Goal: Task Accomplishment & Management: Manage account settings

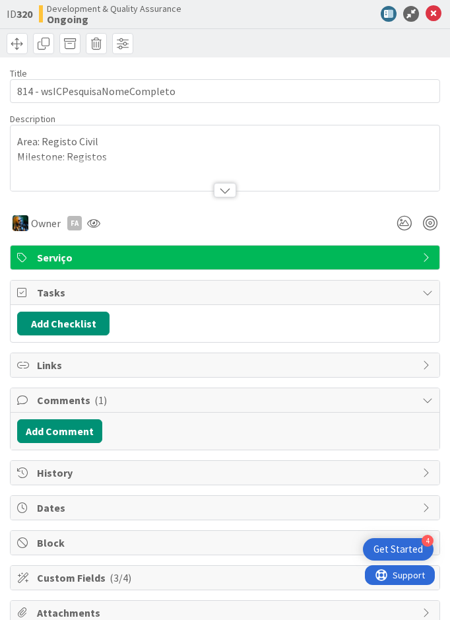
scroll to position [85, 0]
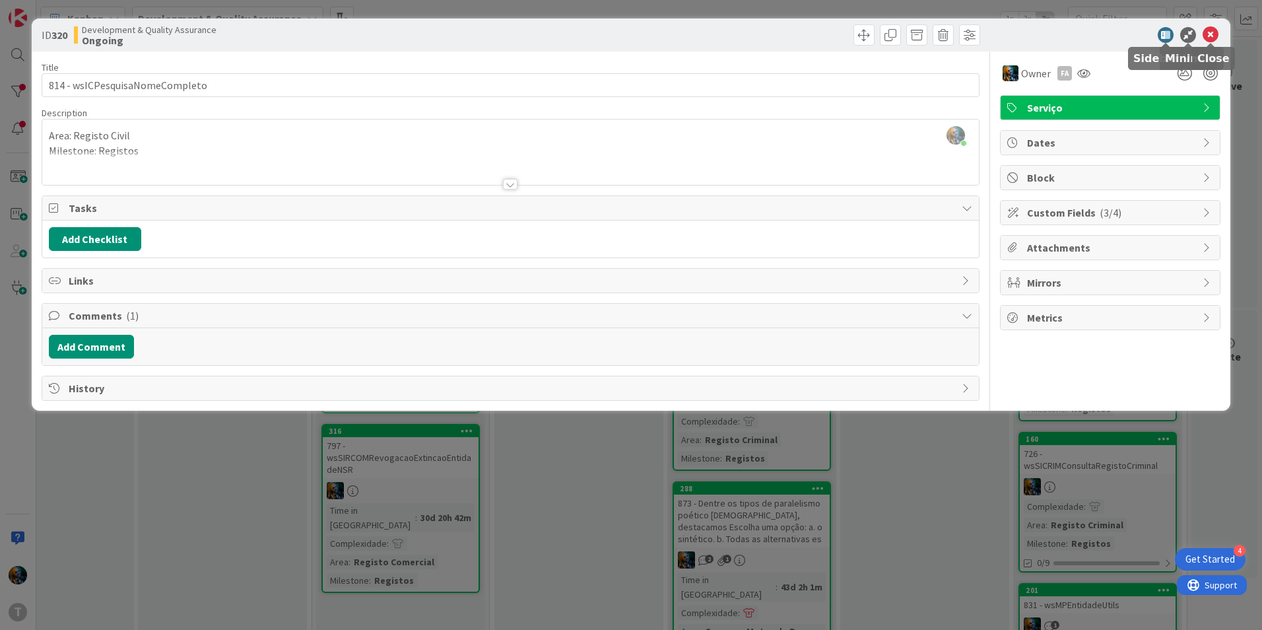
click at [449, 32] on icon at bounding box center [1210, 35] width 16 height 16
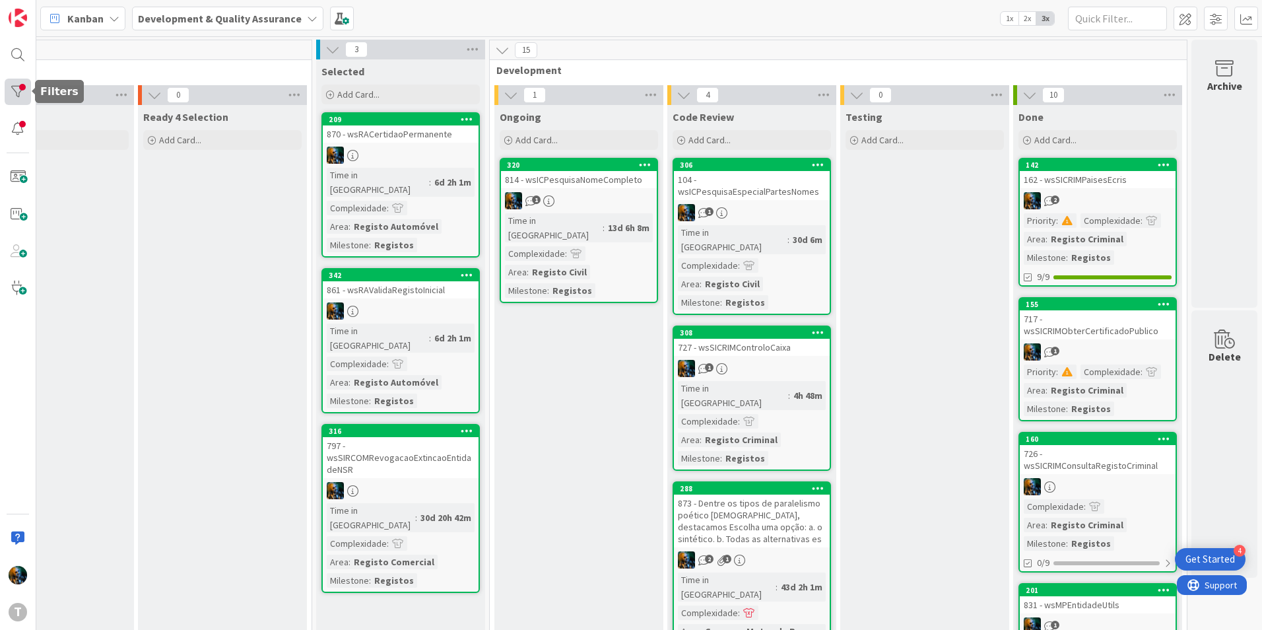
click at [16, 100] on div at bounding box center [18, 92] width 26 height 26
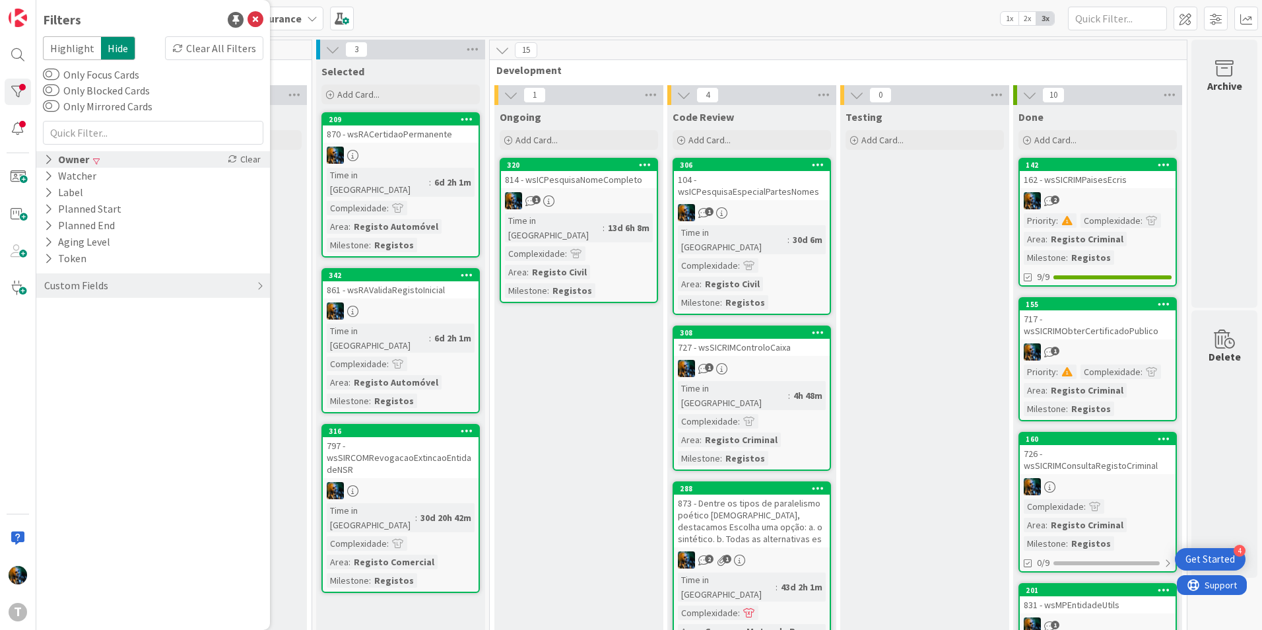
click at [54, 163] on div "Owner" at bounding box center [67, 159] width 48 height 16
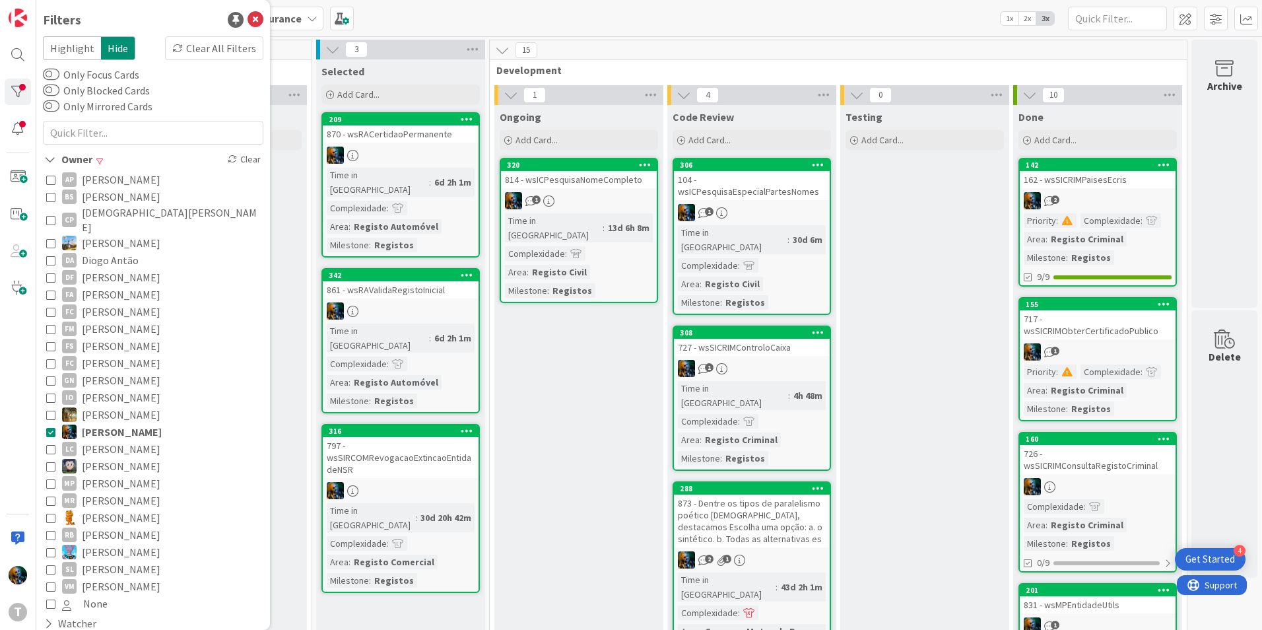
click at [48, 427] on icon at bounding box center [50, 431] width 9 height 9
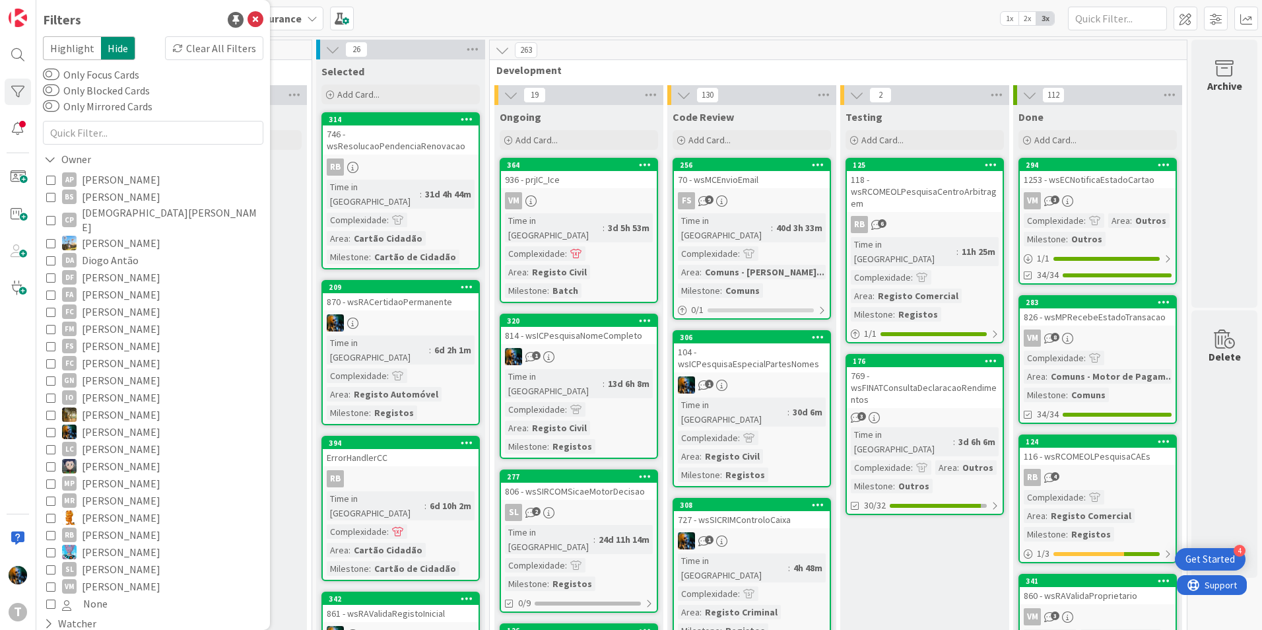
click at [48, 581] on icon at bounding box center [50, 585] width 9 height 9
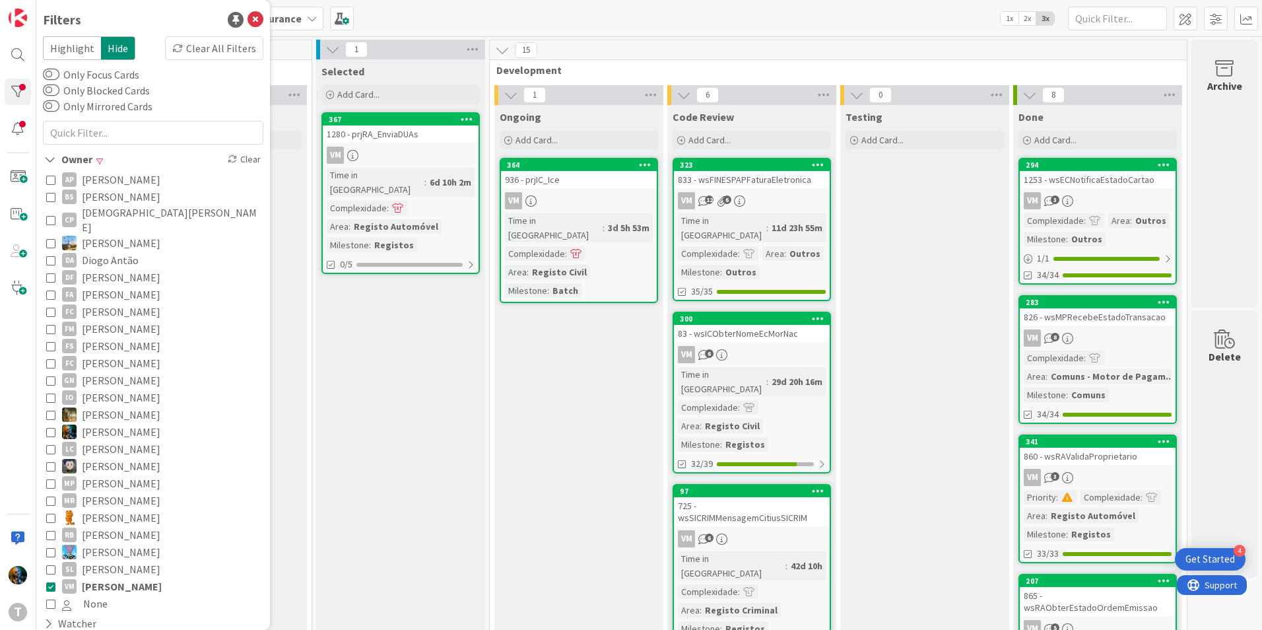
click at [48, 581] on icon at bounding box center [50, 585] width 9 height 9
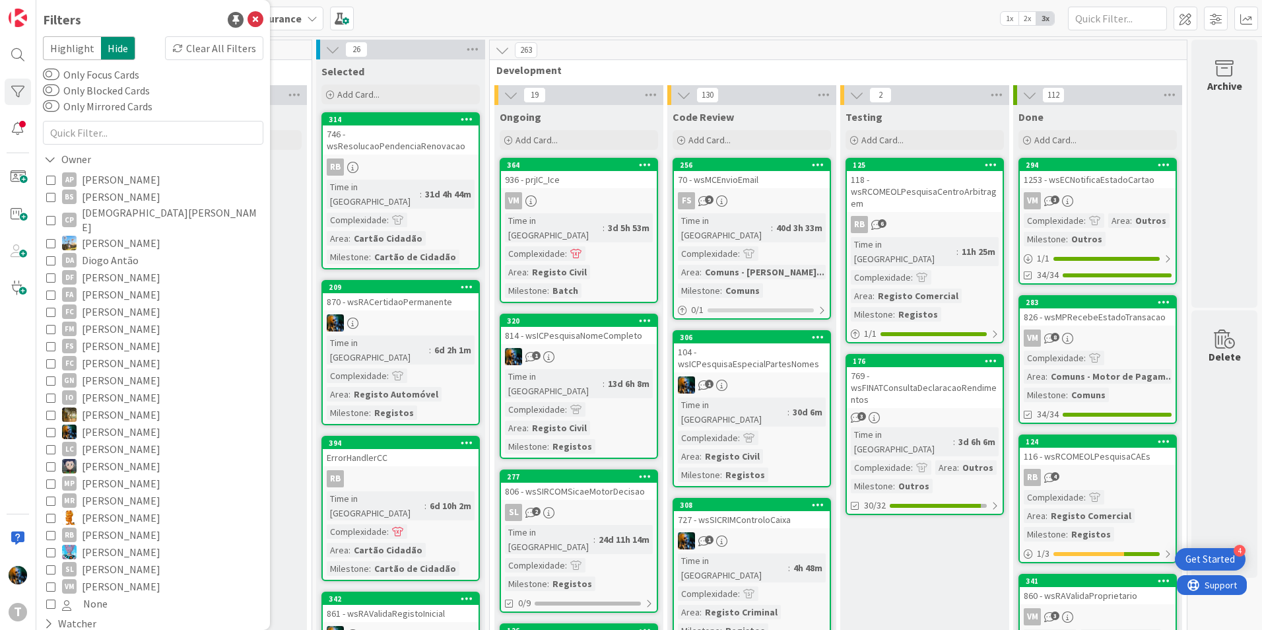
click at [46, 250] on div "AP [PERSON_NAME] [PERSON_NAME] [PERSON_NAME] [PERSON_NAME] [PERSON_NAME] [PERSO…" at bounding box center [153, 391] width 220 height 447
click at [53, 255] on icon at bounding box center [50, 259] width 9 height 9
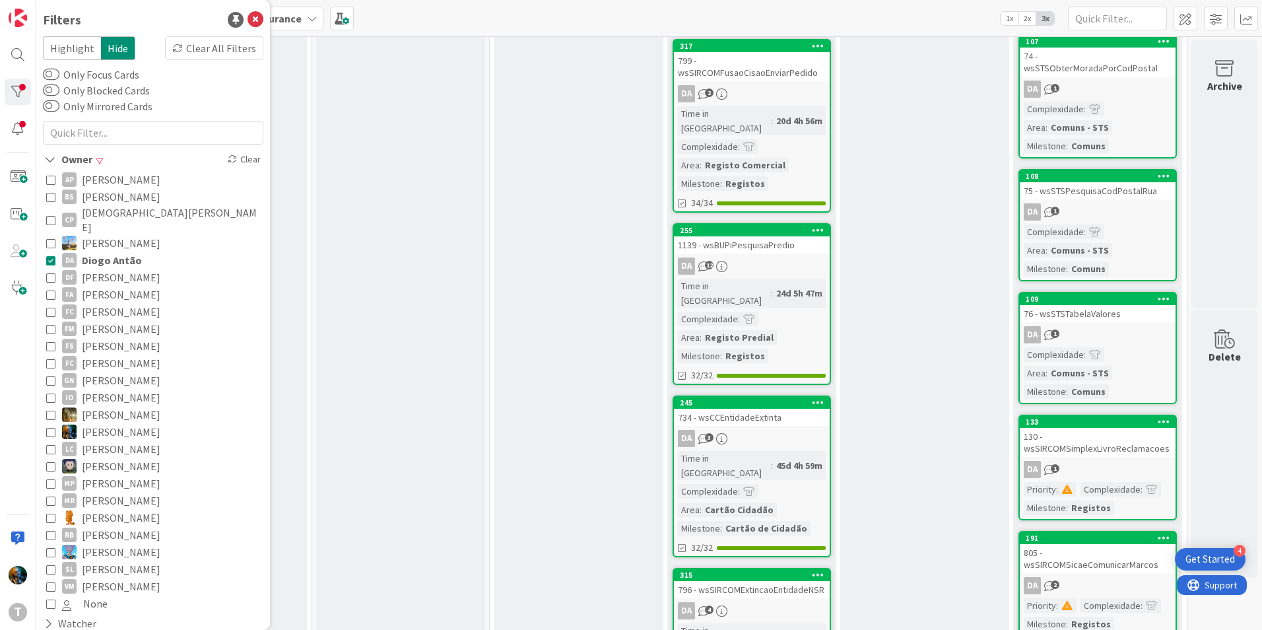
scroll to position [0, 264]
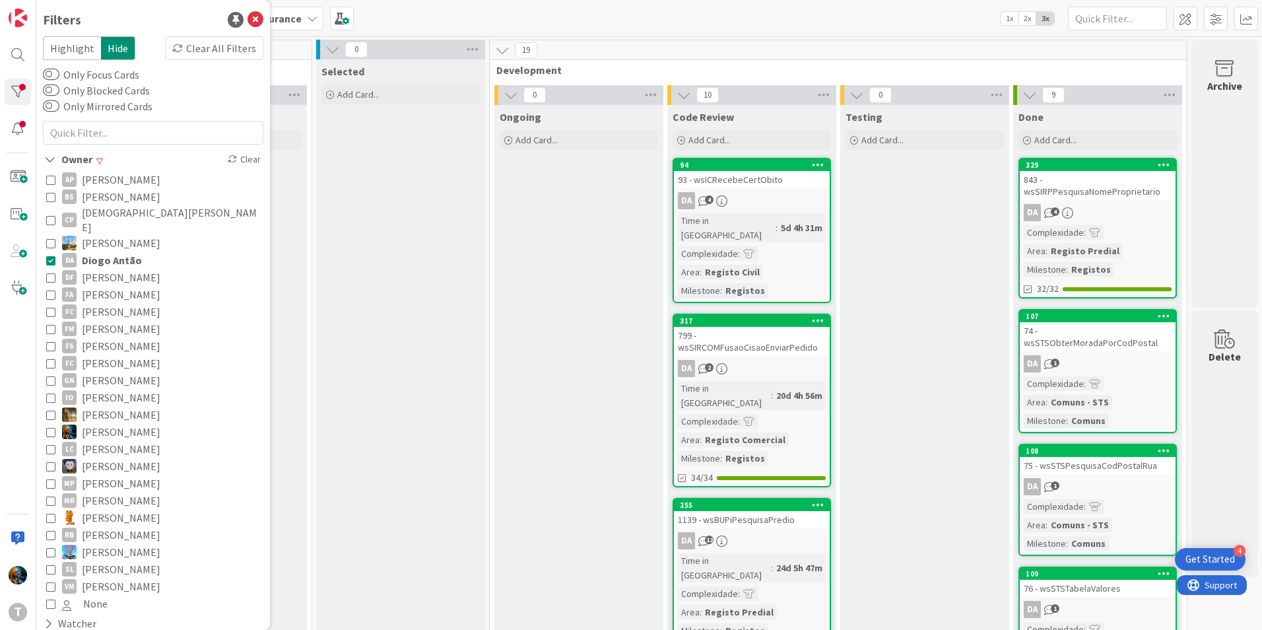
click at [52, 255] on icon at bounding box center [50, 259] width 9 height 9
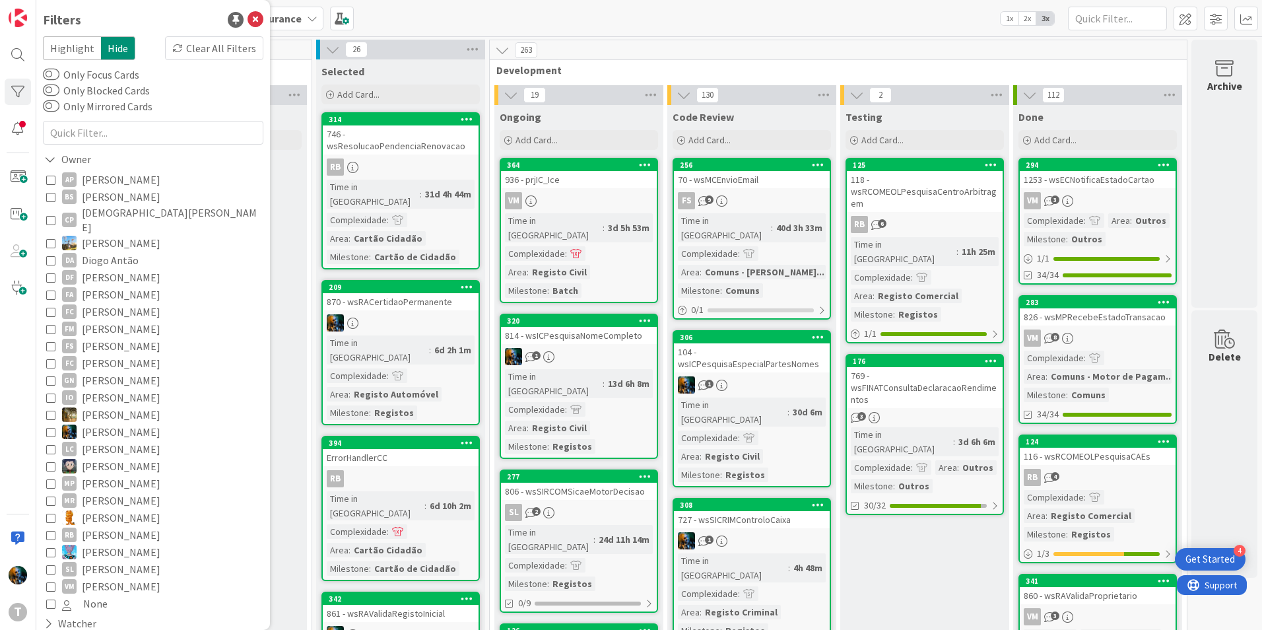
click at [49, 530] on icon at bounding box center [50, 534] width 9 height 9
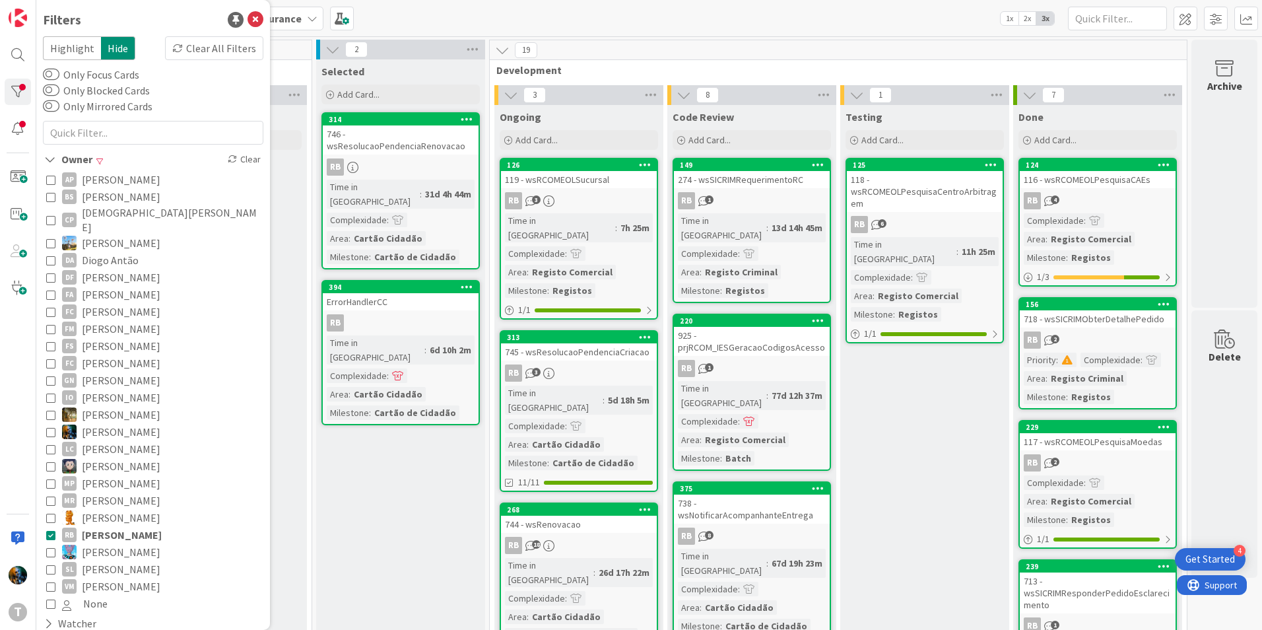
click at [49, 530] on icon at bounding box center [50, 534] width 9 height 9
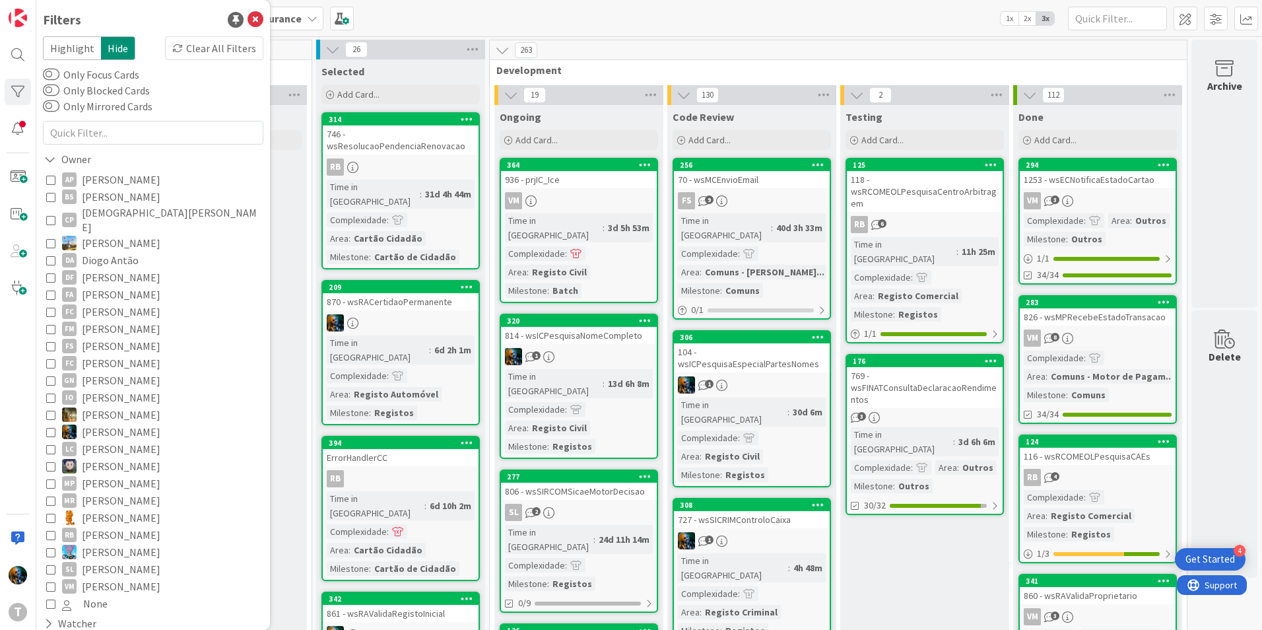
click at [51, 427] on icon at bounding box center [50, 431] width 9 height 9
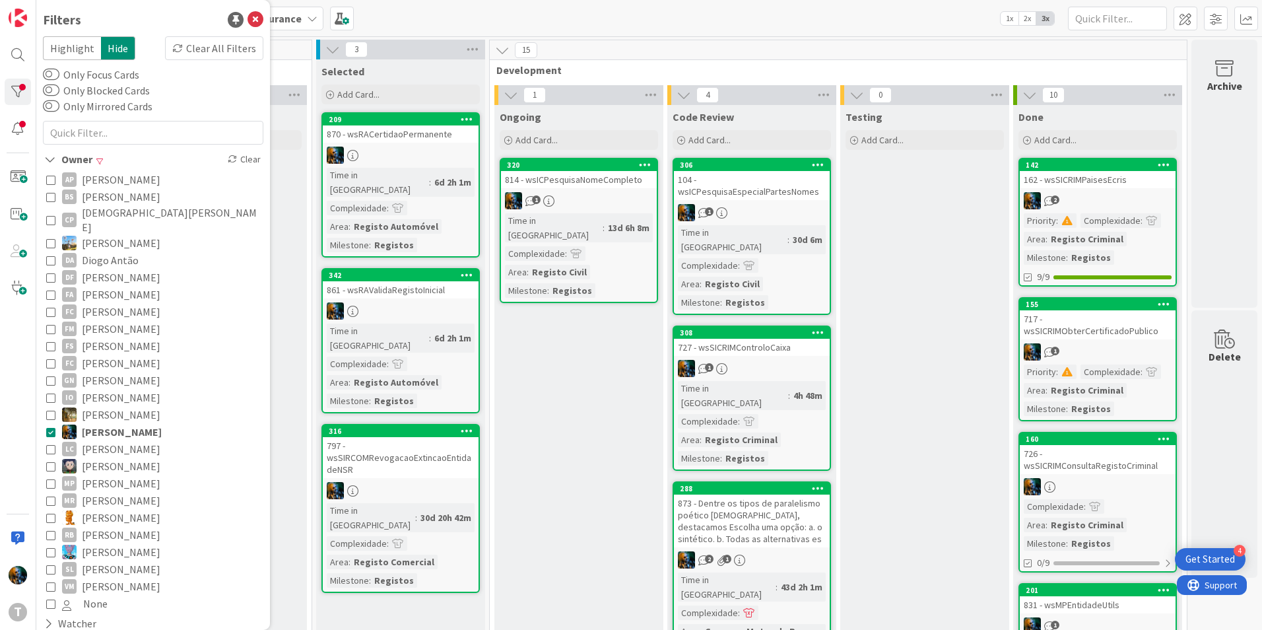
click at [51, 427] on icon at bounding box center [50, 431] width 9 height 9
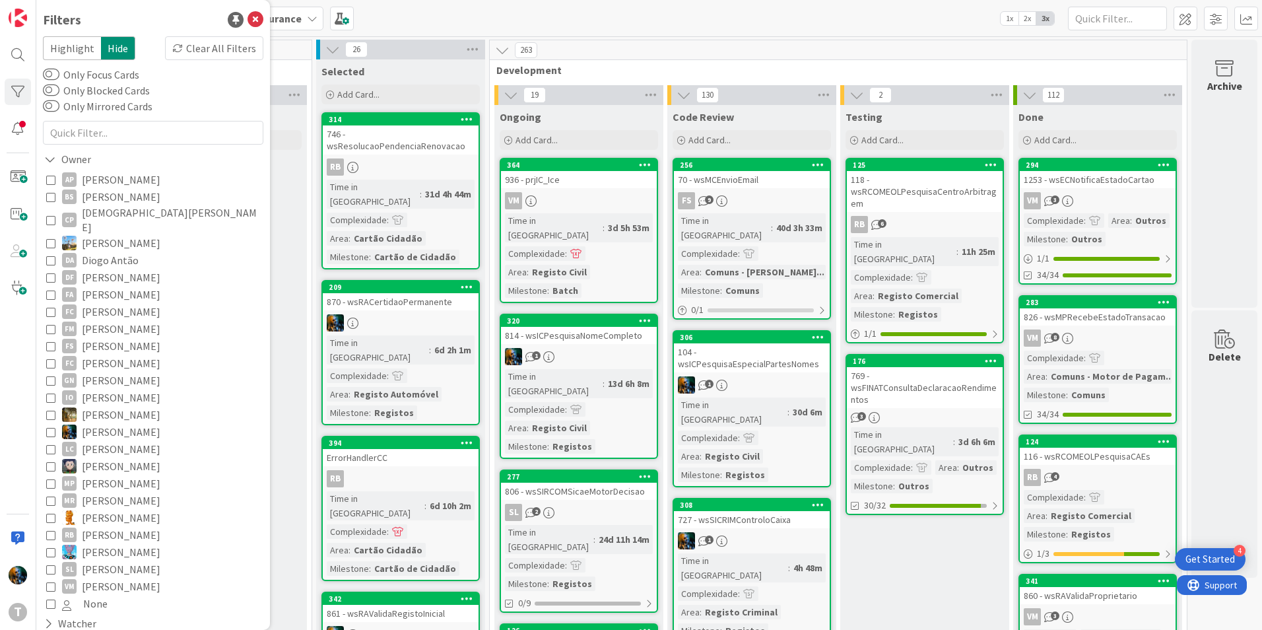
click at [50, 199] on icon at bounding box center [50, 196] width 9 height 9
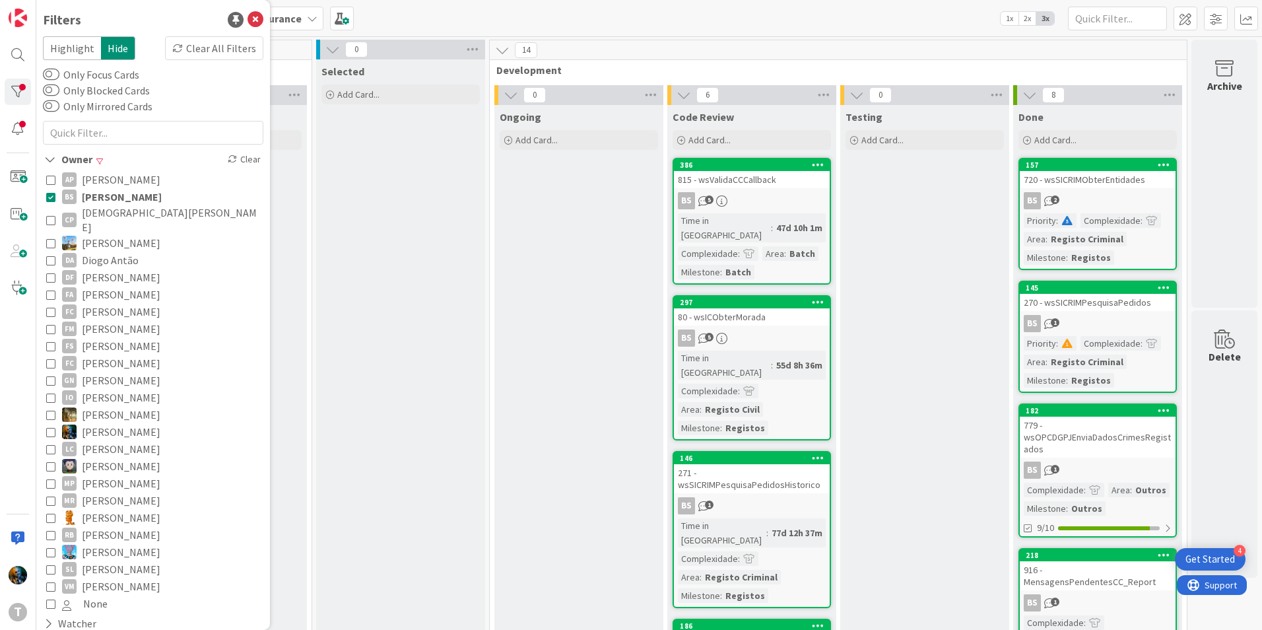
click at [50, 199] on icon at bounding box center [50, 196] width 9 height 9
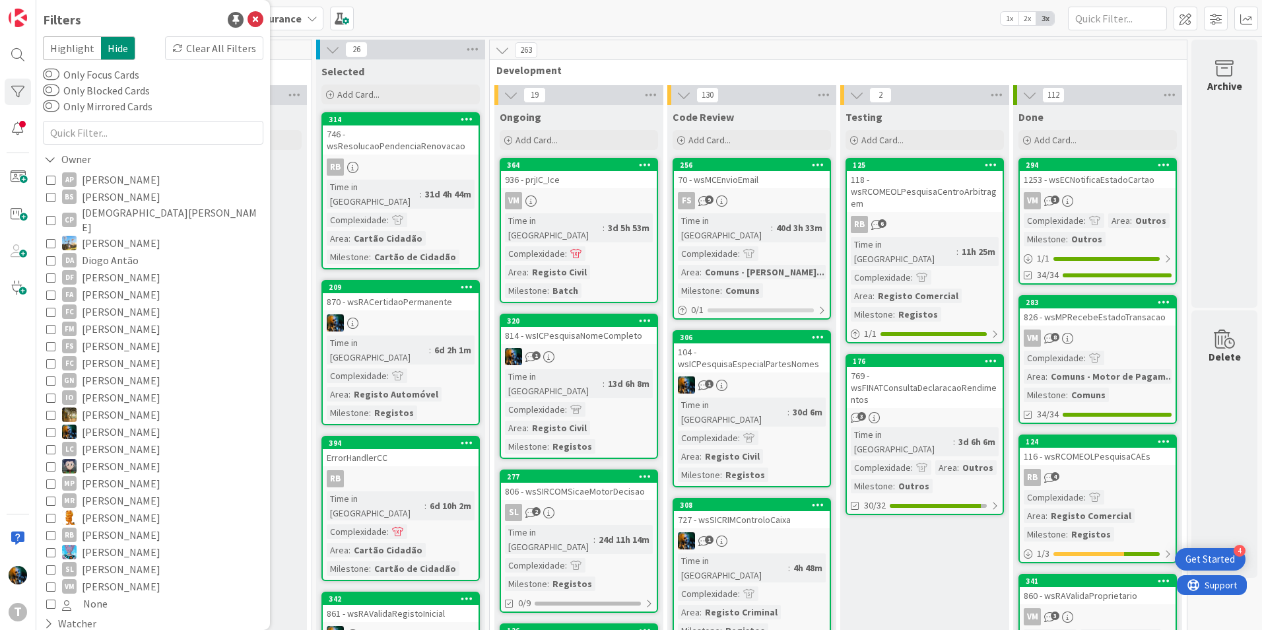
click at [48, 215] on icon at bounding box center [50, 219] width 9 height 9
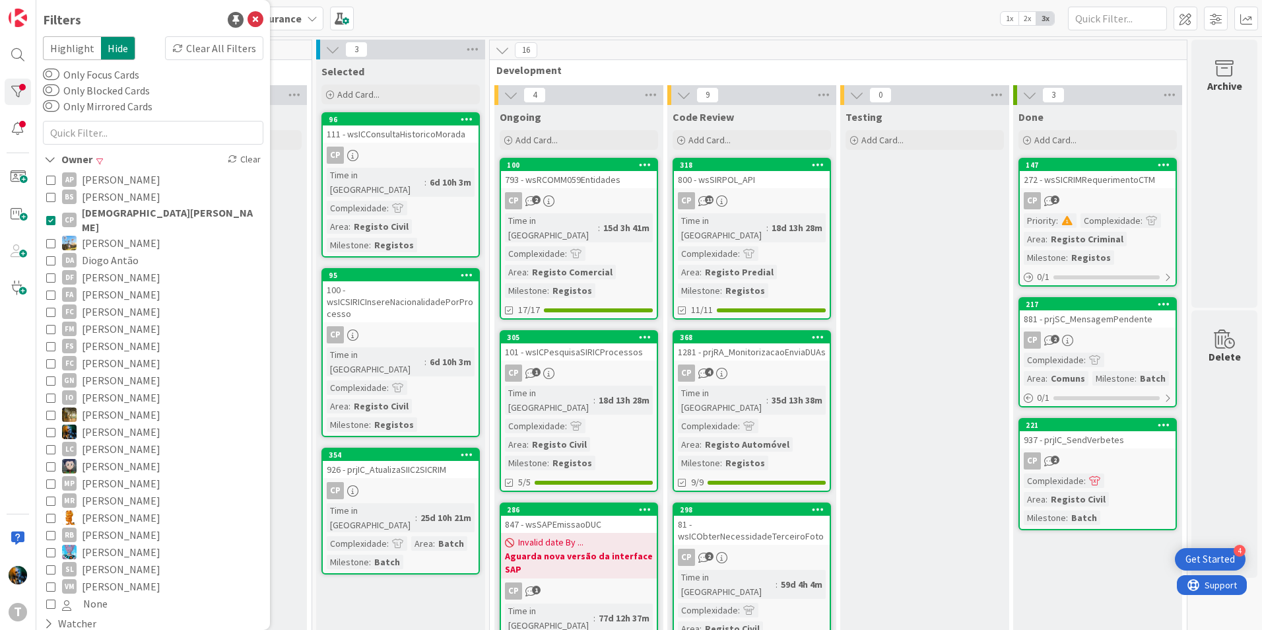
click at [48, 215] on icon at bounding box center [50, 219] width 9 height 9
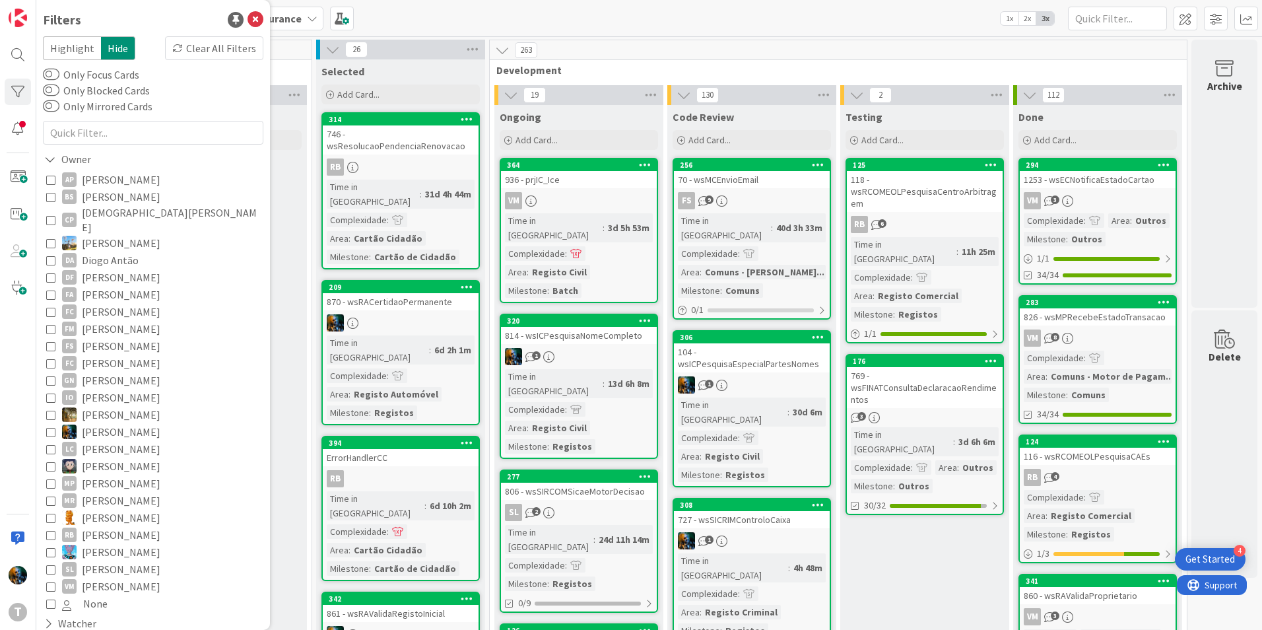
click at [48, 238] on icon at bounding box center [50, 242] width 9 height 9
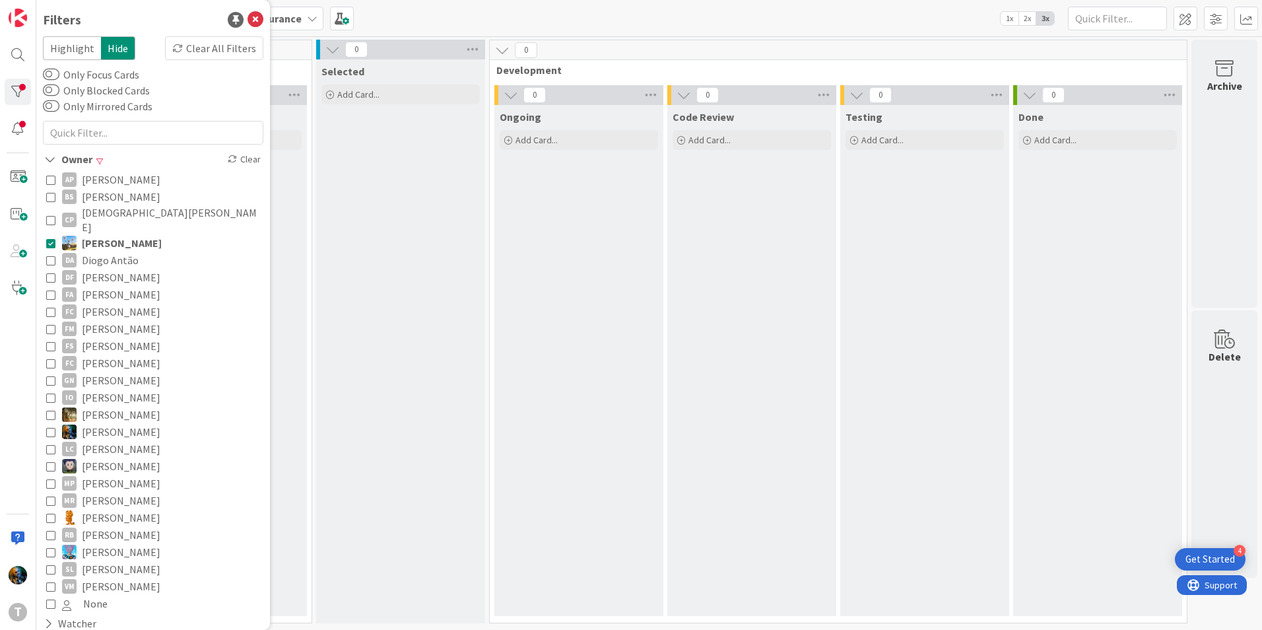
click at [48, 238] on icon at bounding box center [50, 242] width 9 height 9
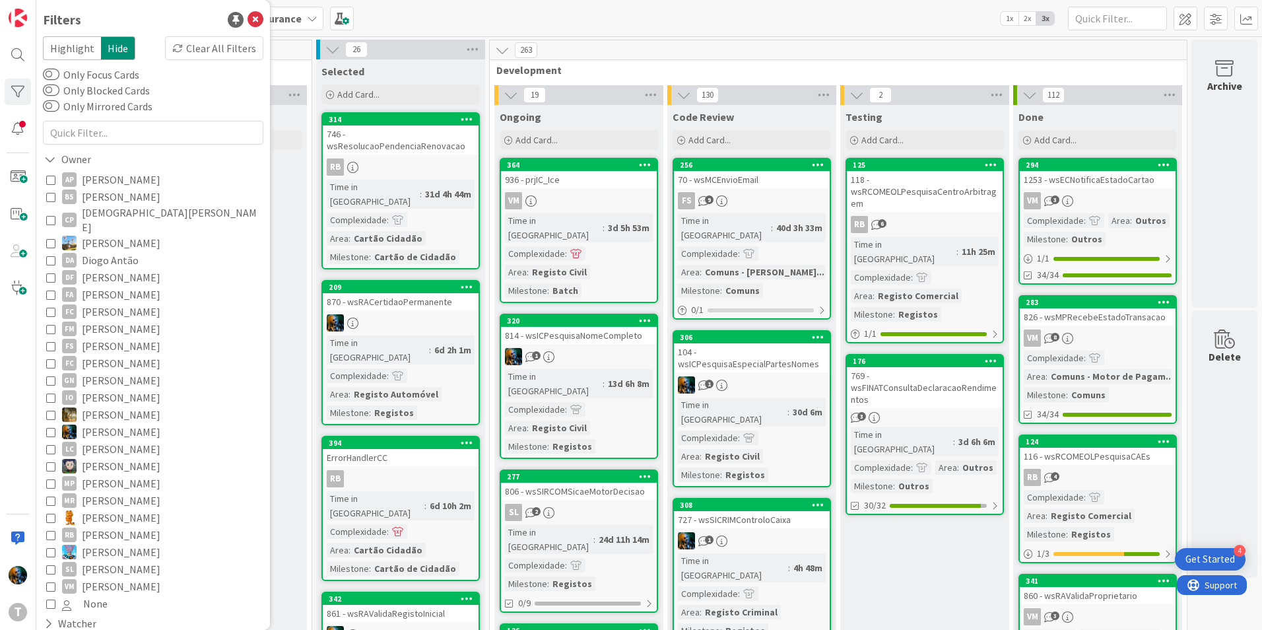
click at [48, 256] on button "DA Diogo Antão" at bounding box center [153, 259] width 214 height 17
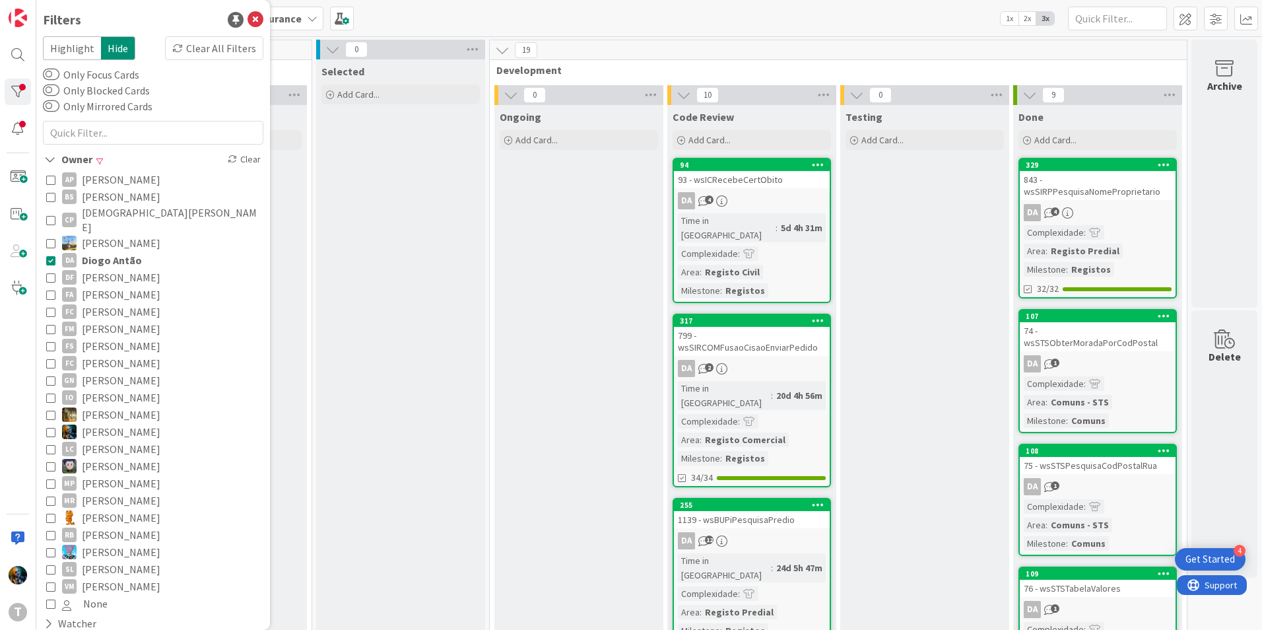
click at [51, 255] on icon at bounding box center [50, 259] width 9 height 9
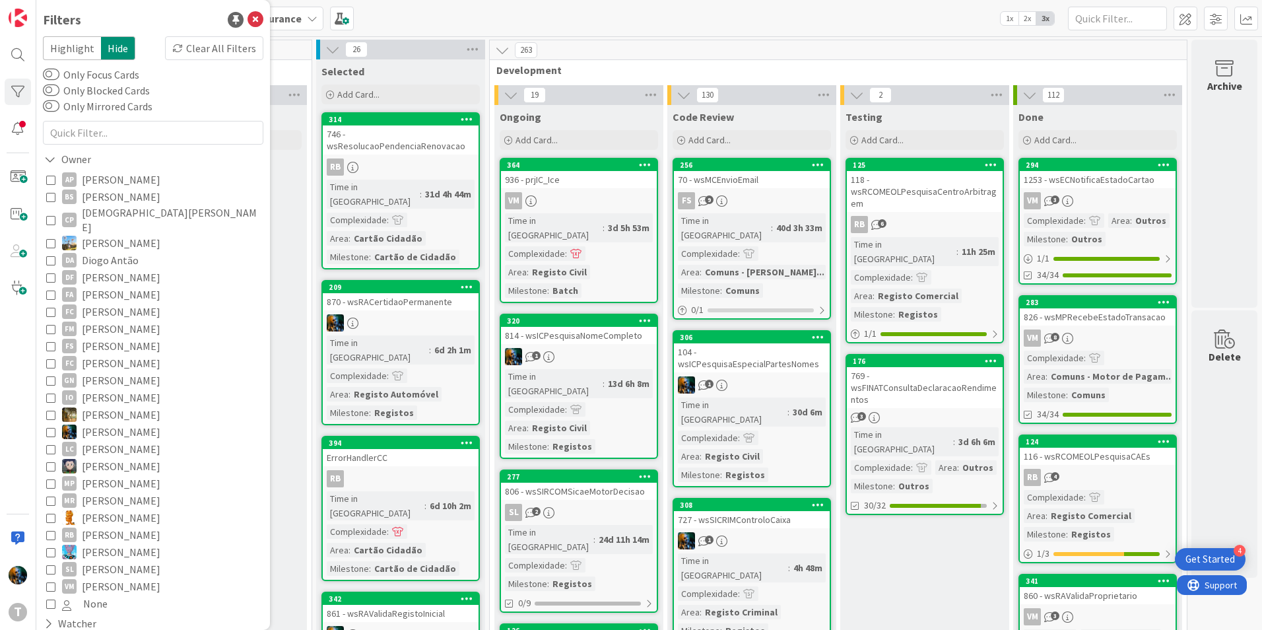
click at [49, 273] on icon at bounding box center [50, 277] width 9 height 9
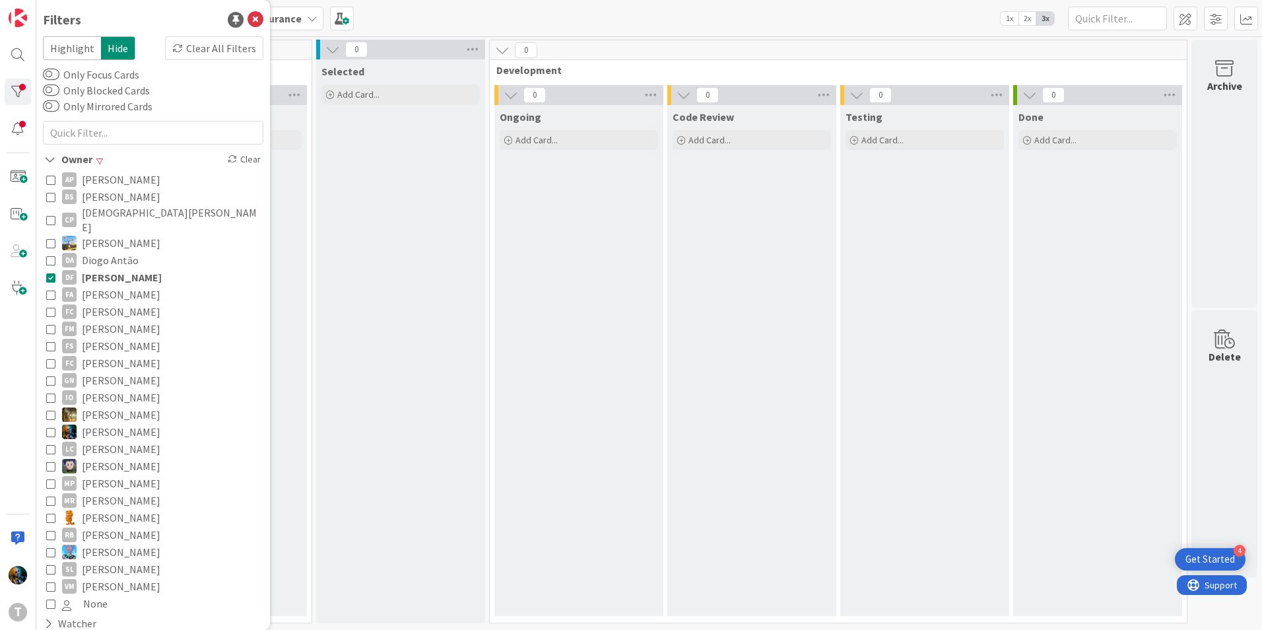
click at [48, 273] on icon at bounding box center [50, 277] width 9 height 9
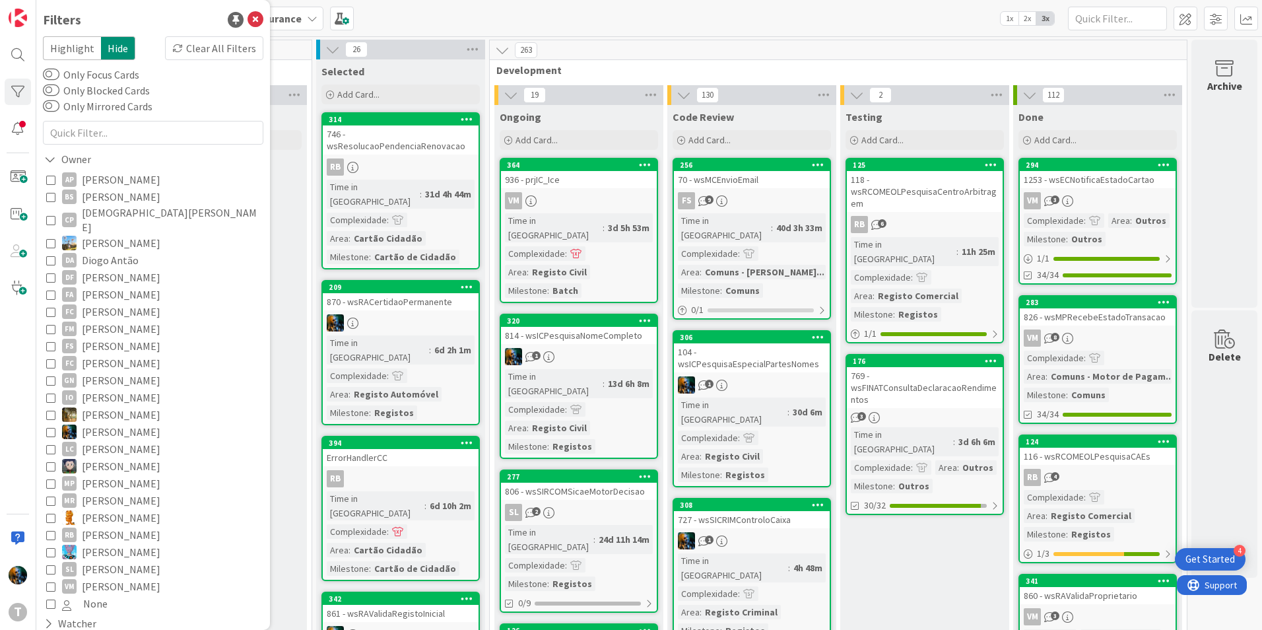
click at [49, 290] on icon at bounding box center [50, 294] width 9 height 9
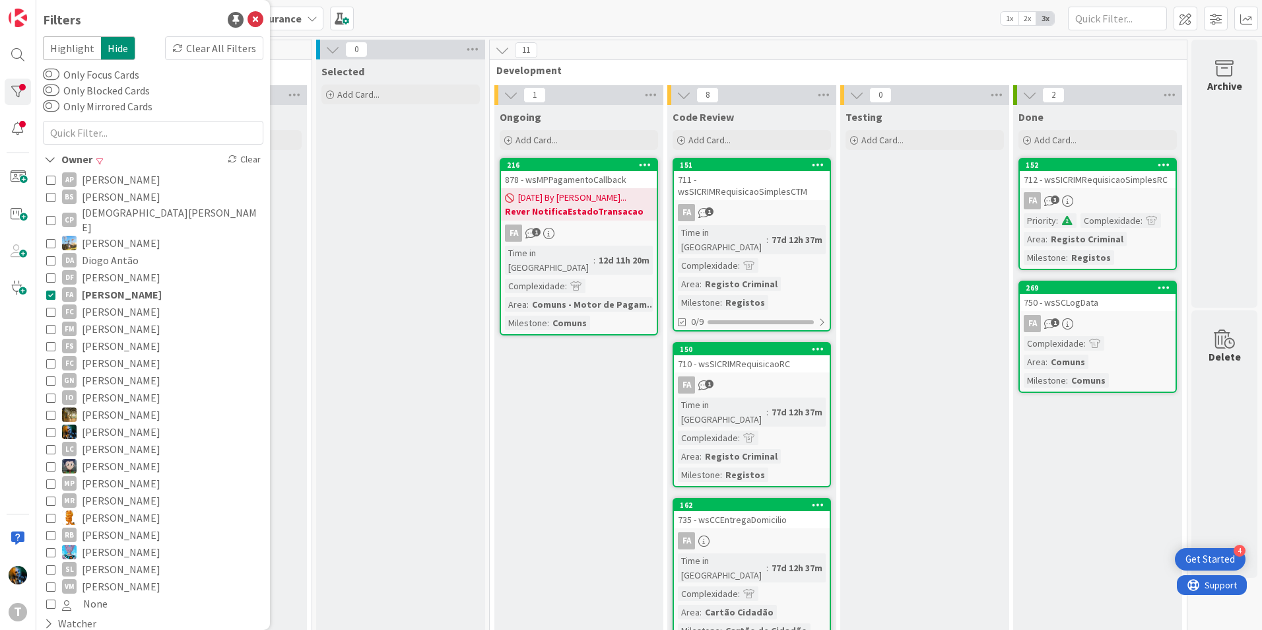
click at [49, 290] on icon at bounding box center [50, 294] width 9 height 9
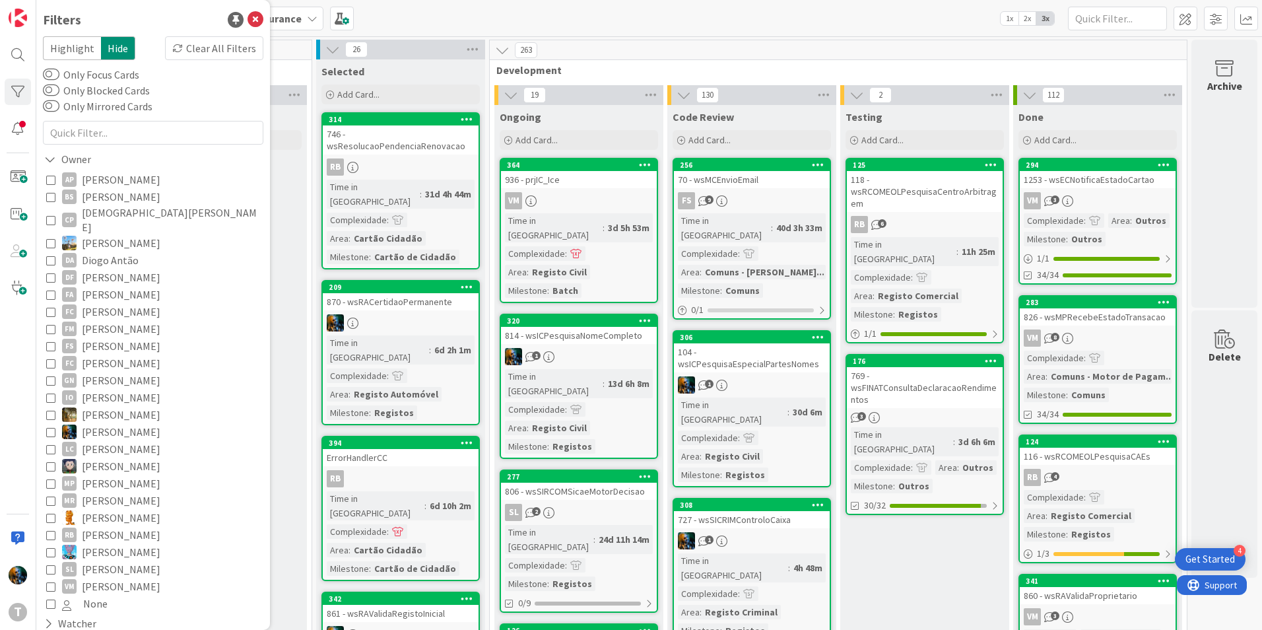
click at [48, 307] on icon at bounding box center [50, 311] width 9 height 9
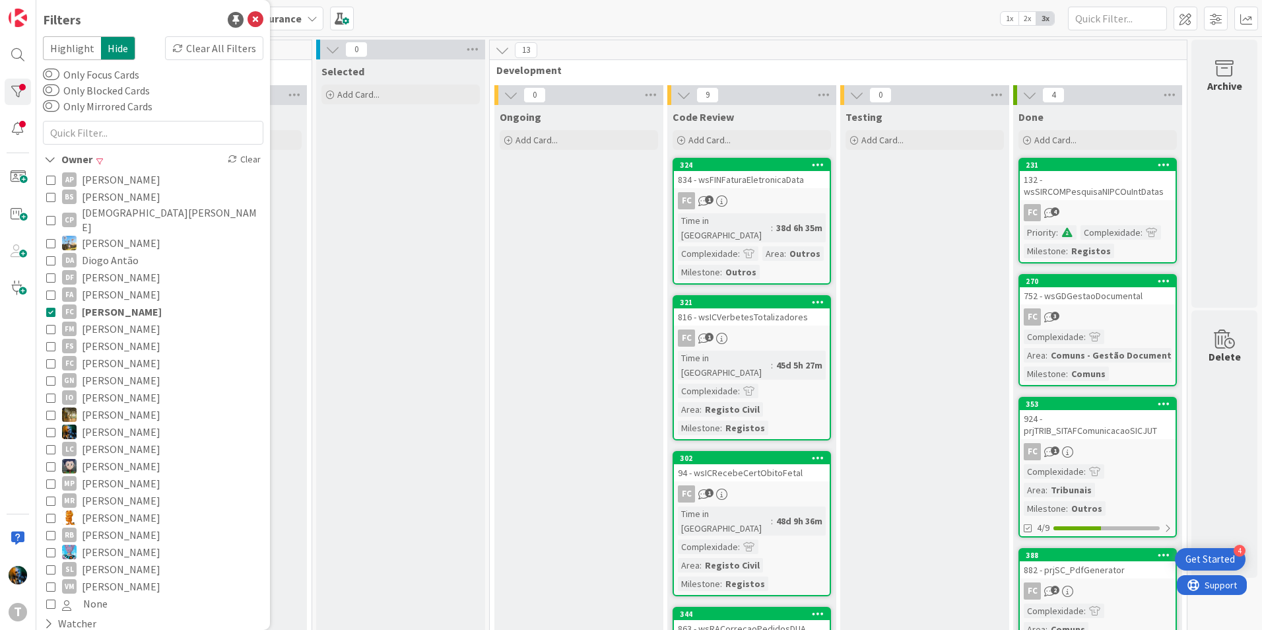
click at [48, 307] on icon at bounding box center [50, 311] width 9 height 9
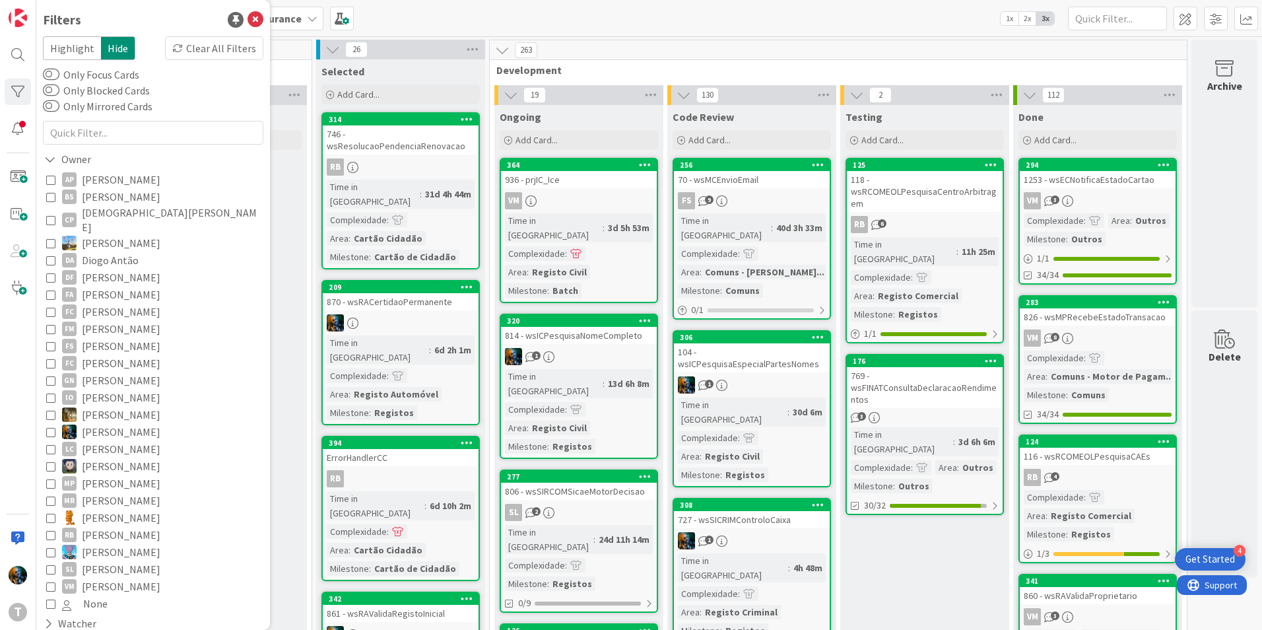
click at [48, 324] on icon at bounding box center [50, 328] width 9 height 9
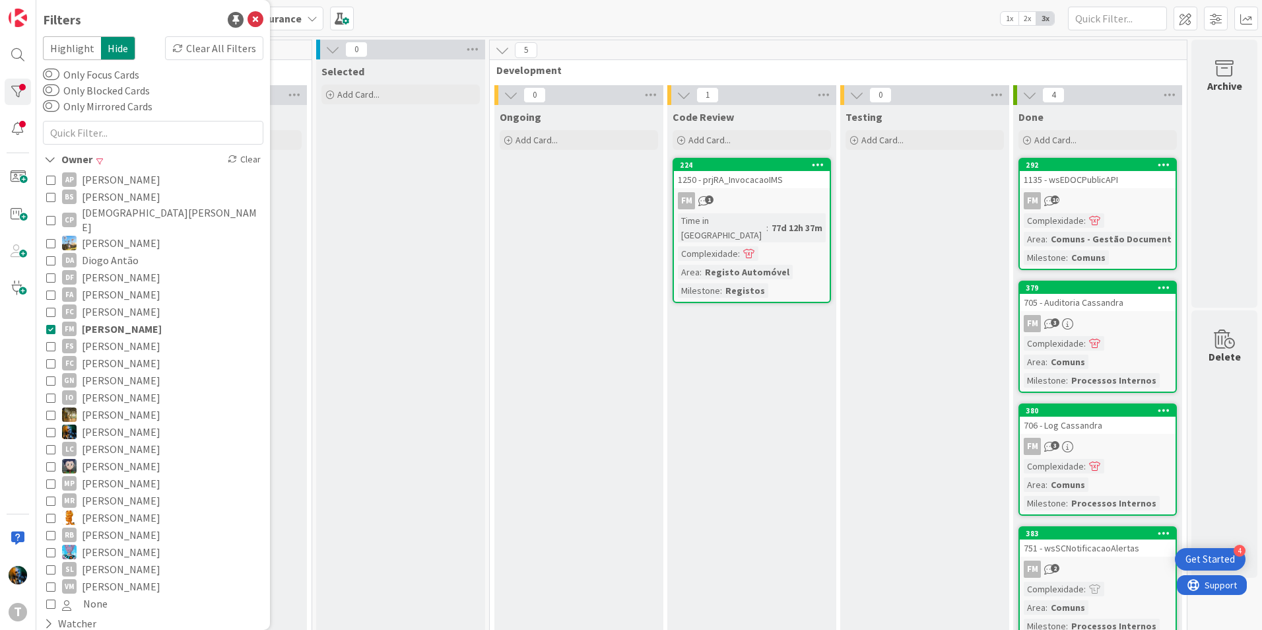
click at [48, 324] on icon at bounding box center [50, 328] width 9 height 9
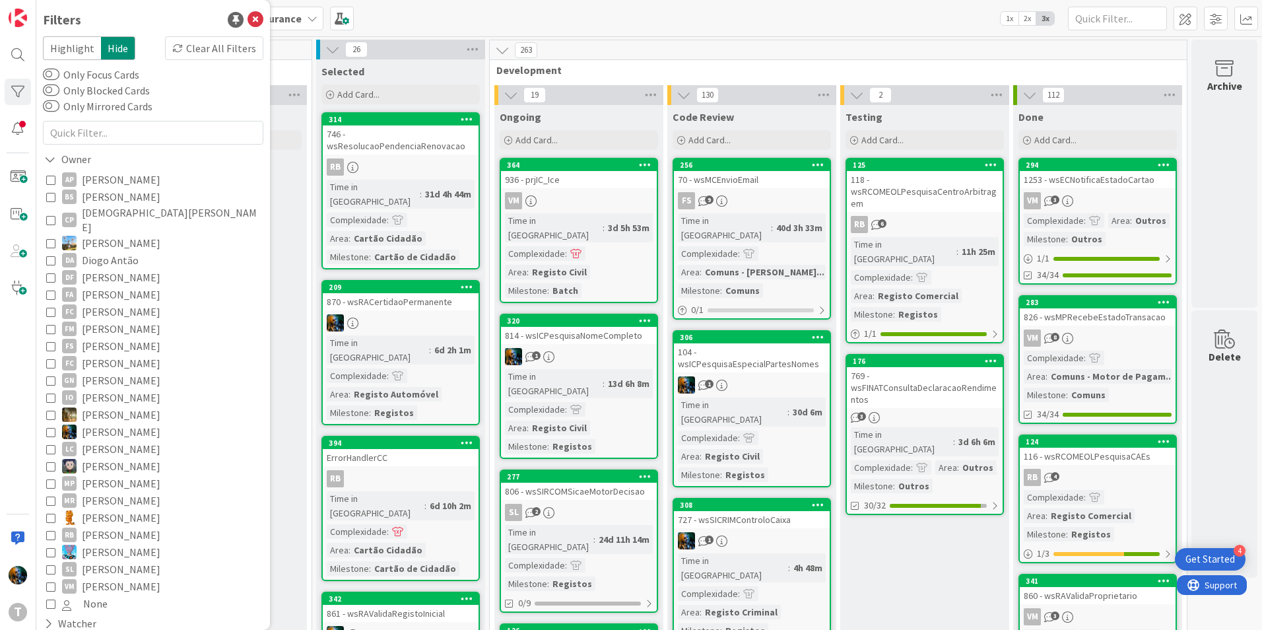
click at [49, 341] on icon at bounding box center [50, 345] width 9 height 9
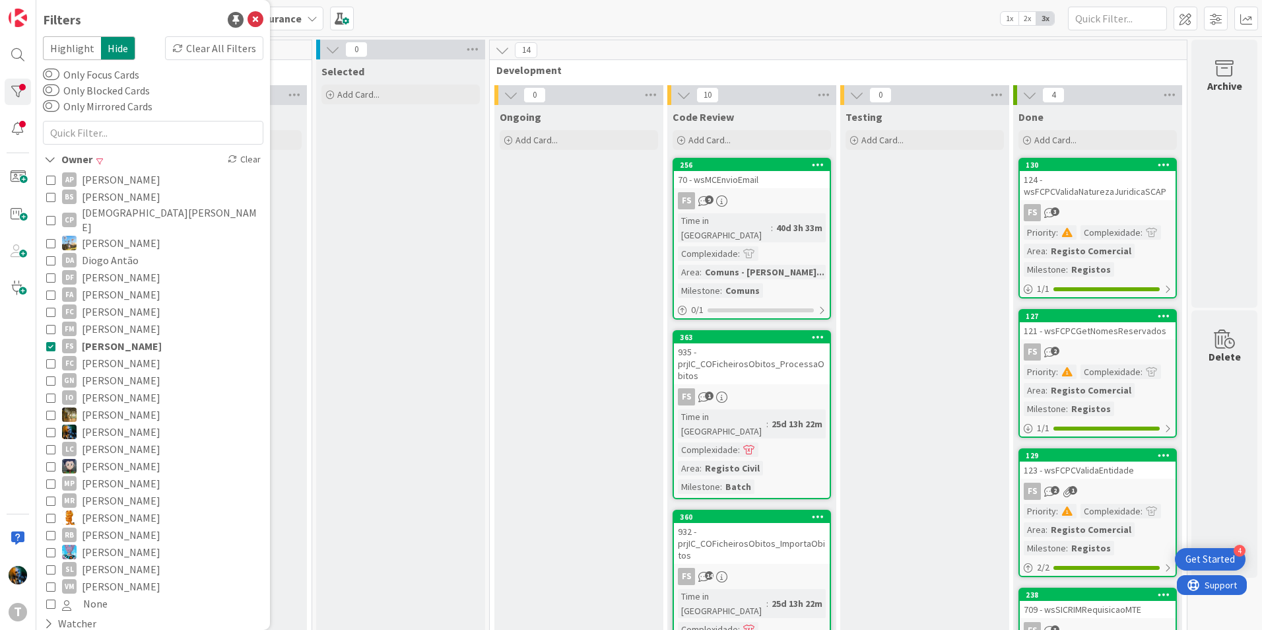
click at [49, 341] on icon at bounding box center [50, 345] width 9 height 9
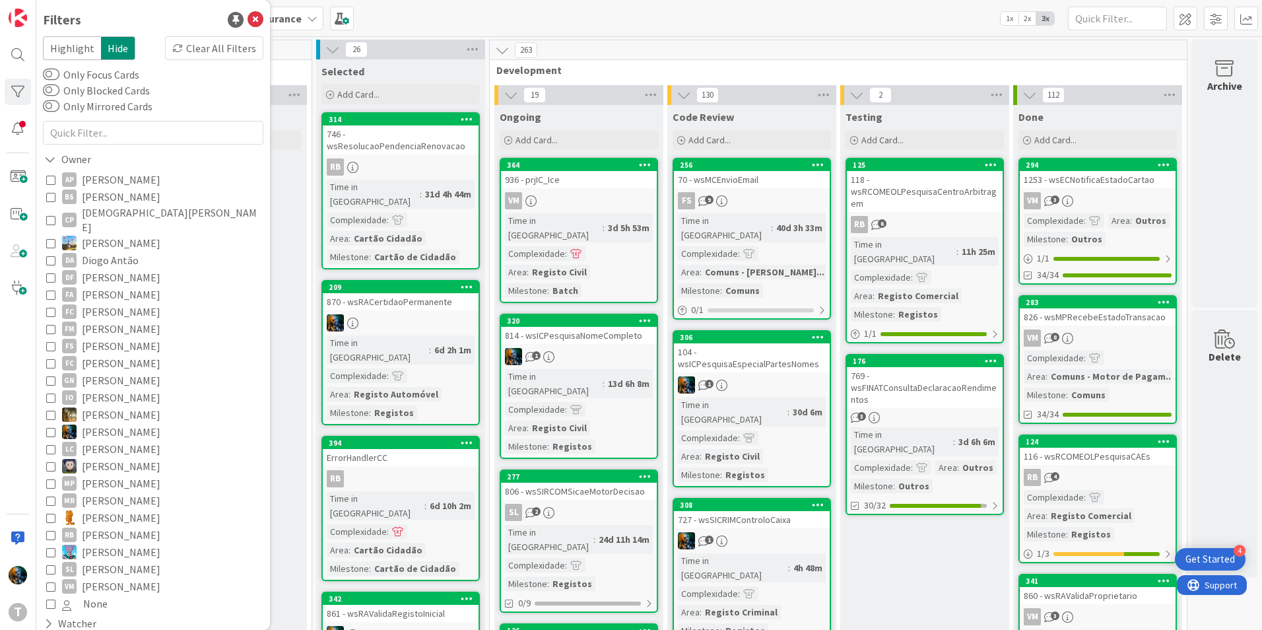
click at [49, 358] on icon at bounding box center [50, 362] width 9 height 9
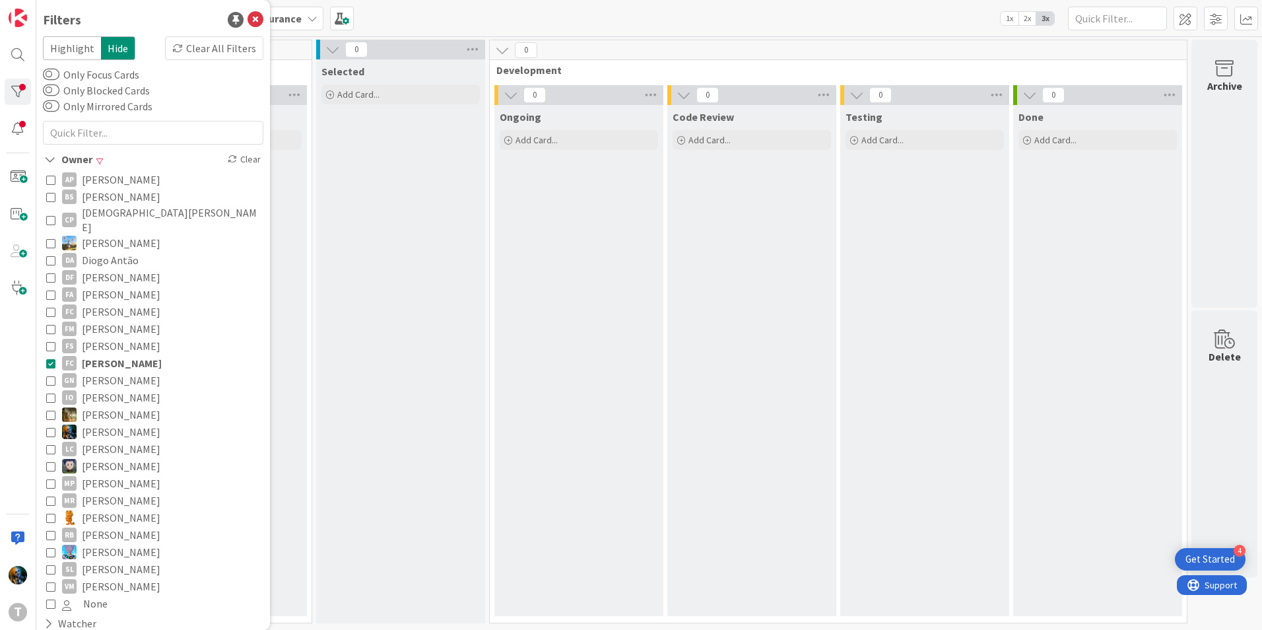
click at [49, 358] on icon at bounding box center [50, 362] width 9 height 9
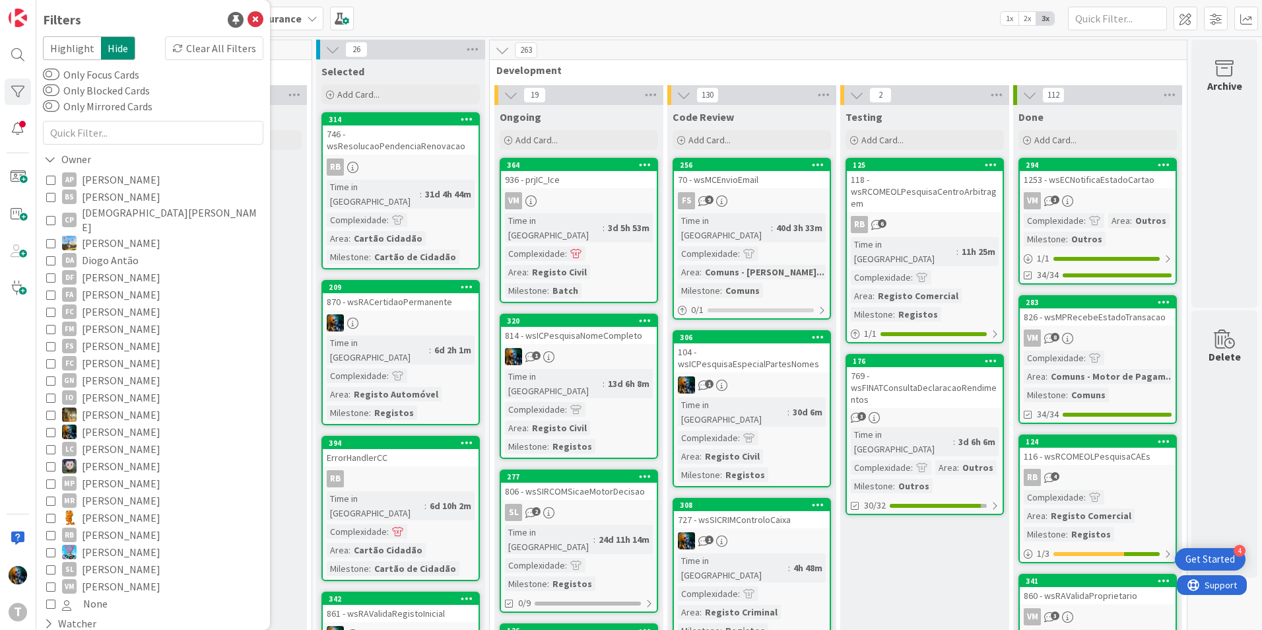
click at [53, 376] on icon at bounding box center [50, 380] width 9 height 9
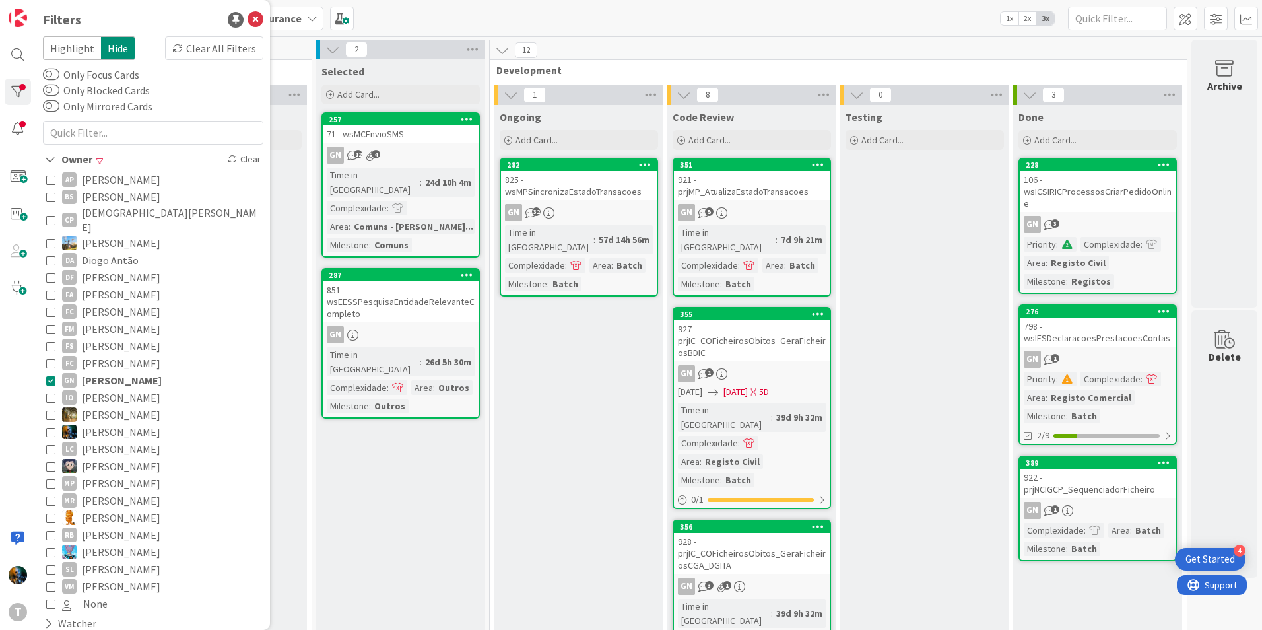
click at [53, 376] on icon at bounding box center [50, 380] width 9 height 9
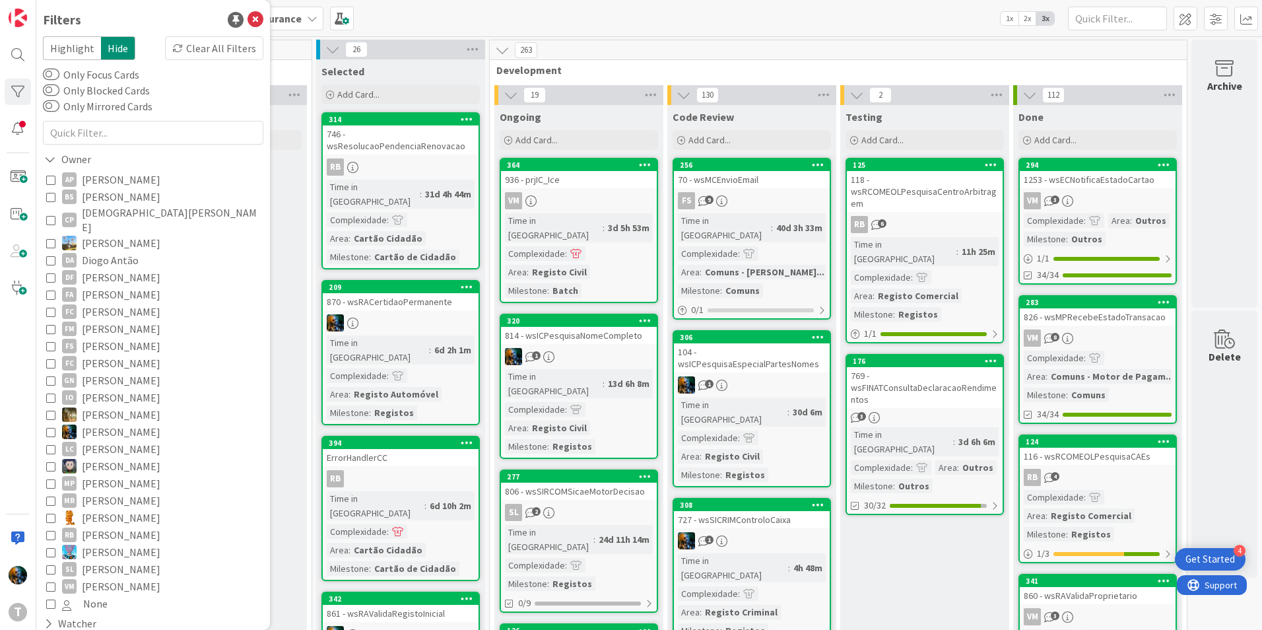
click at [50, 410] on icon at bounding box center [50, 414] width 9 height 9
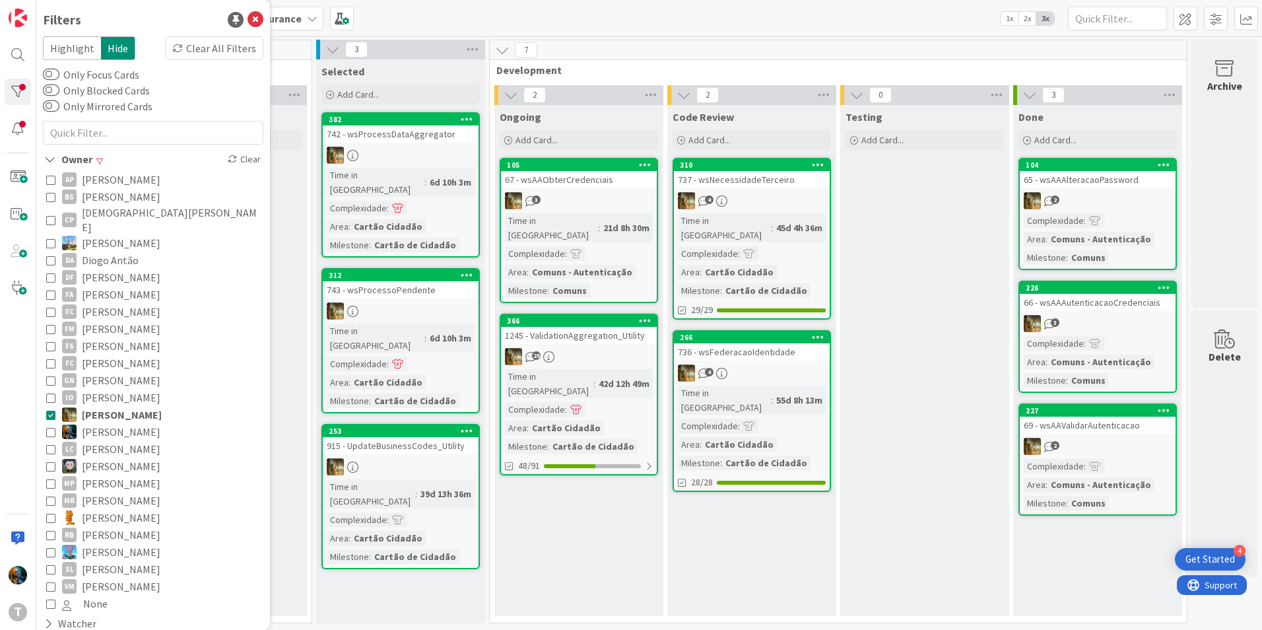
click at [50, 410] on icon at bounding box center [50, 414] width 9 height 9
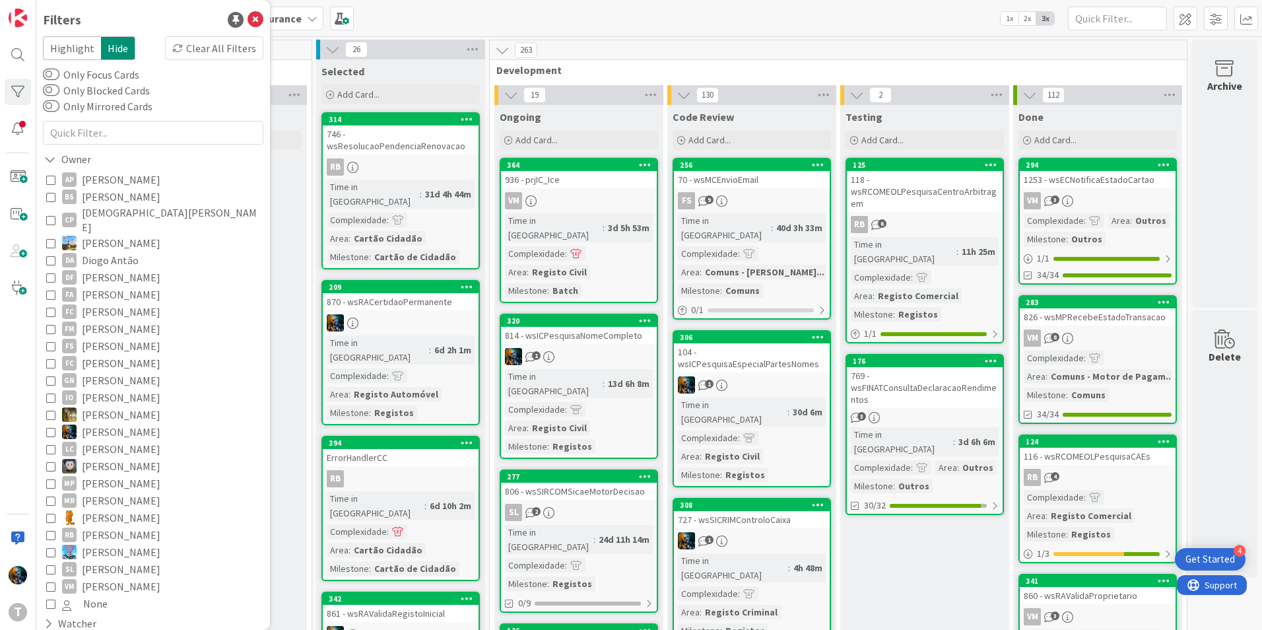
click at [49, 444] on icon at bounding box center [50, 448] width 9 height 9
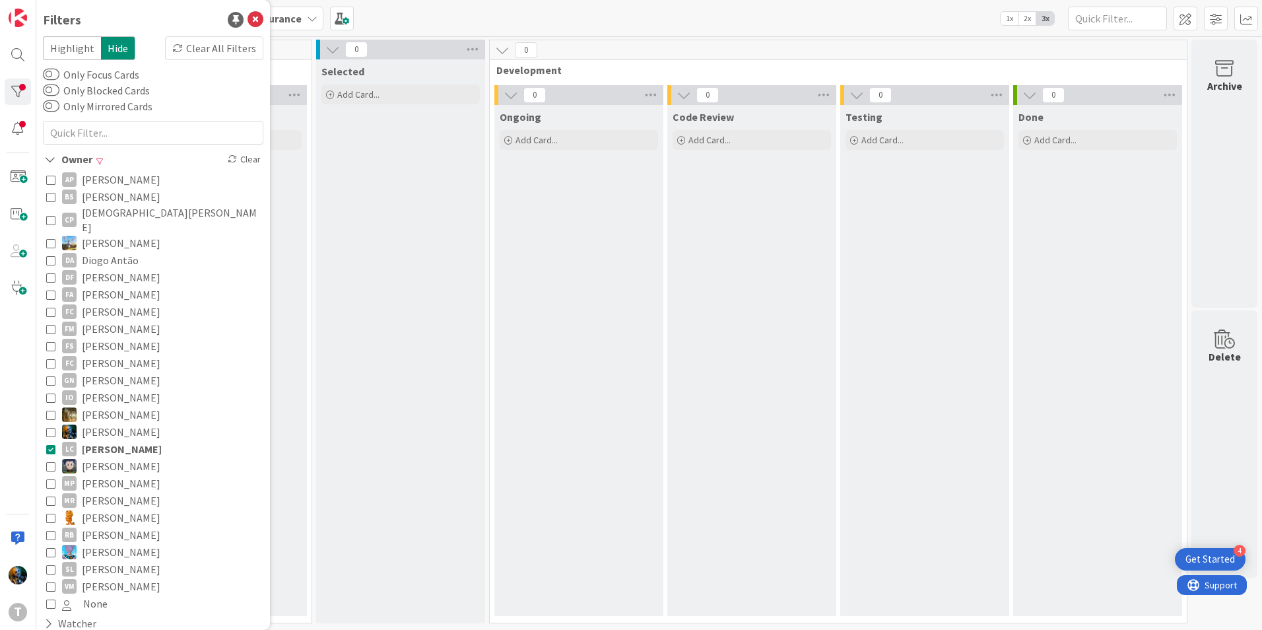
click at [49, 444] on icon at bounding box center [50, 448] width 9 height 9
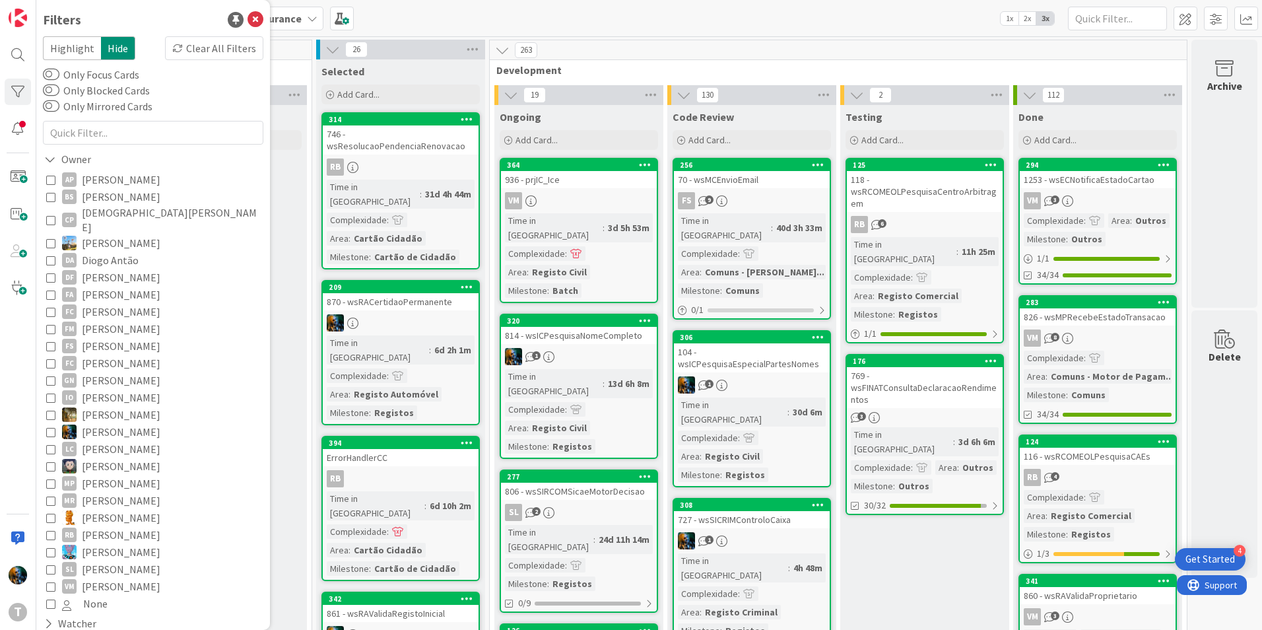
click at [53, 461] on icon at bounding box center [50, 465] width 9 height 9
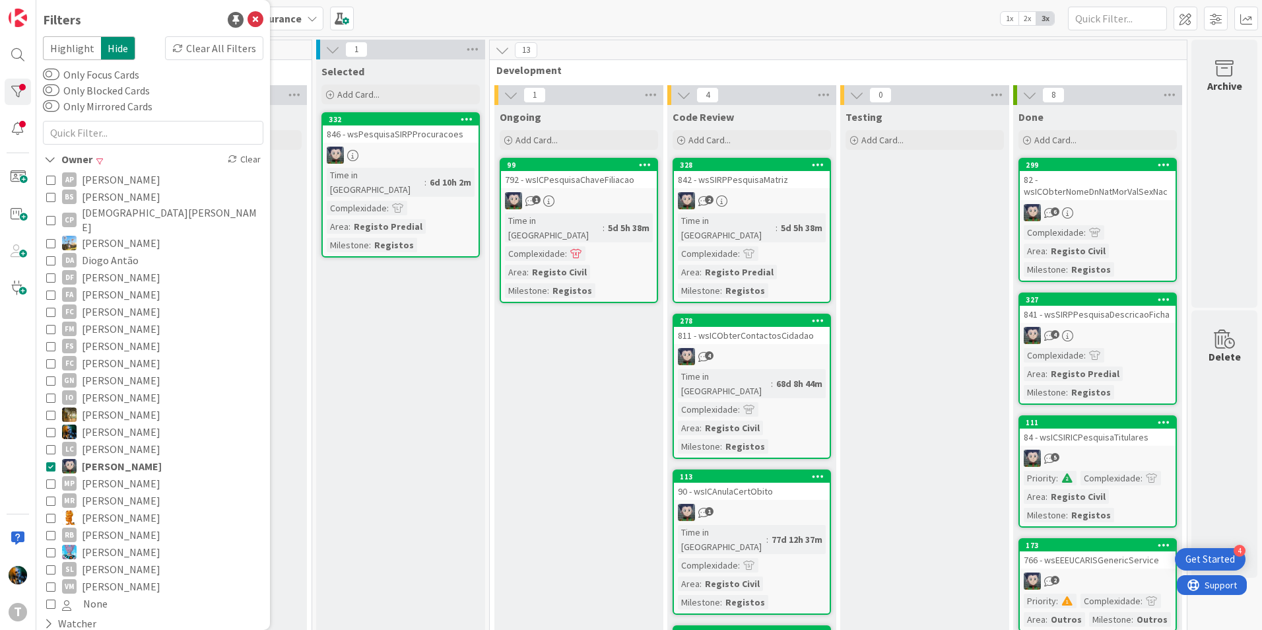
click at [53, 461] on icon at bounding box center [50, 465] width 9 height 9
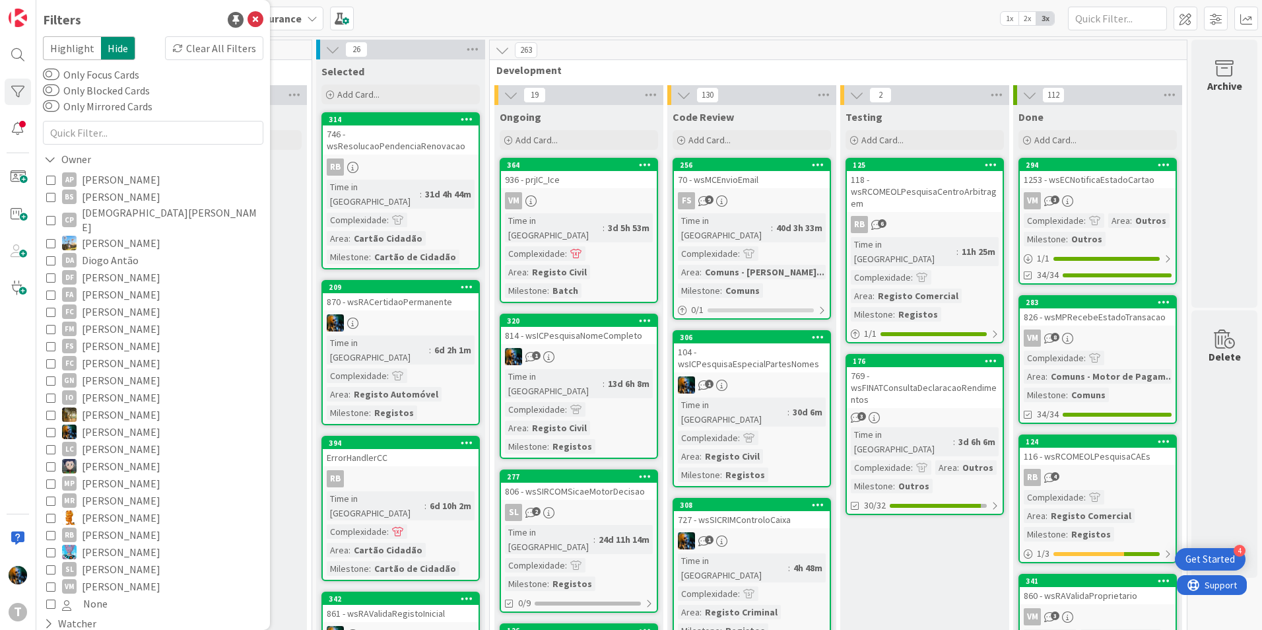
click at [46, 478] on div "AP [PERSON_NAME] [PERSON_NAME] [PERSON_NAME] [PERSON_NAME] [PERSON_NAME] [PERSO…" at bounding box center [153, 391] width 220 height 447
click at [50, 478] on icon at bounding box center [50, 482] width 9 height 9
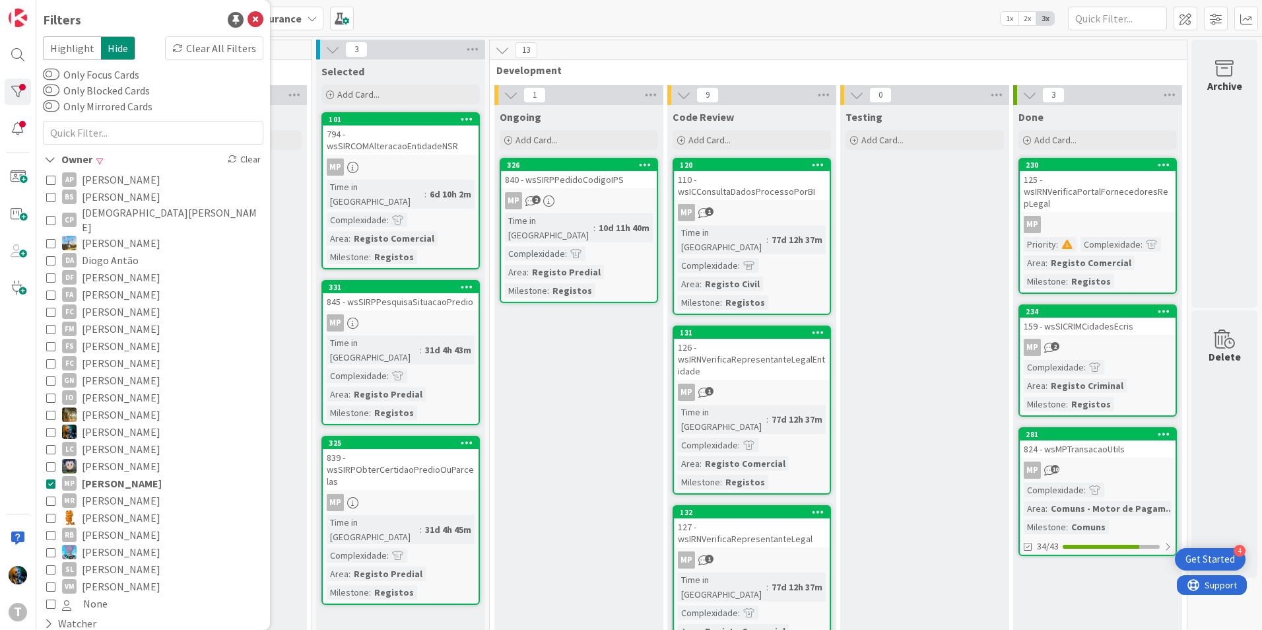
click at [50, 478] on icon at bounding box center [50, 482] width 9 height 9
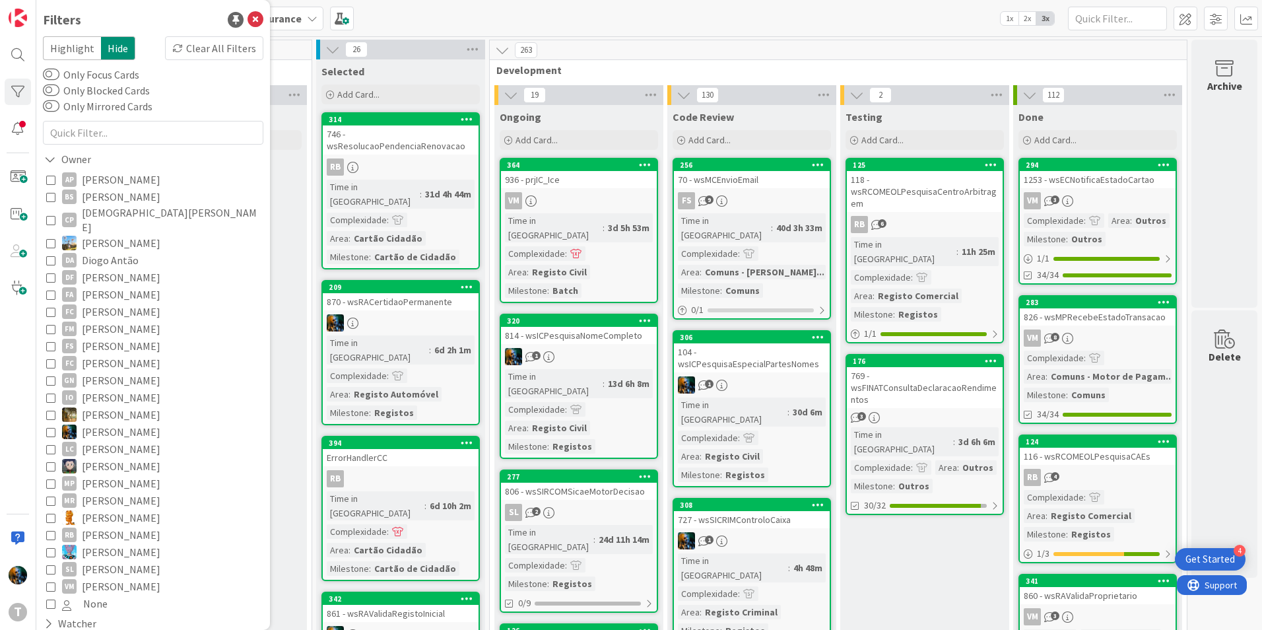
click at [49, 496] on icon at bounding box center [50, 500] width 9 height 9
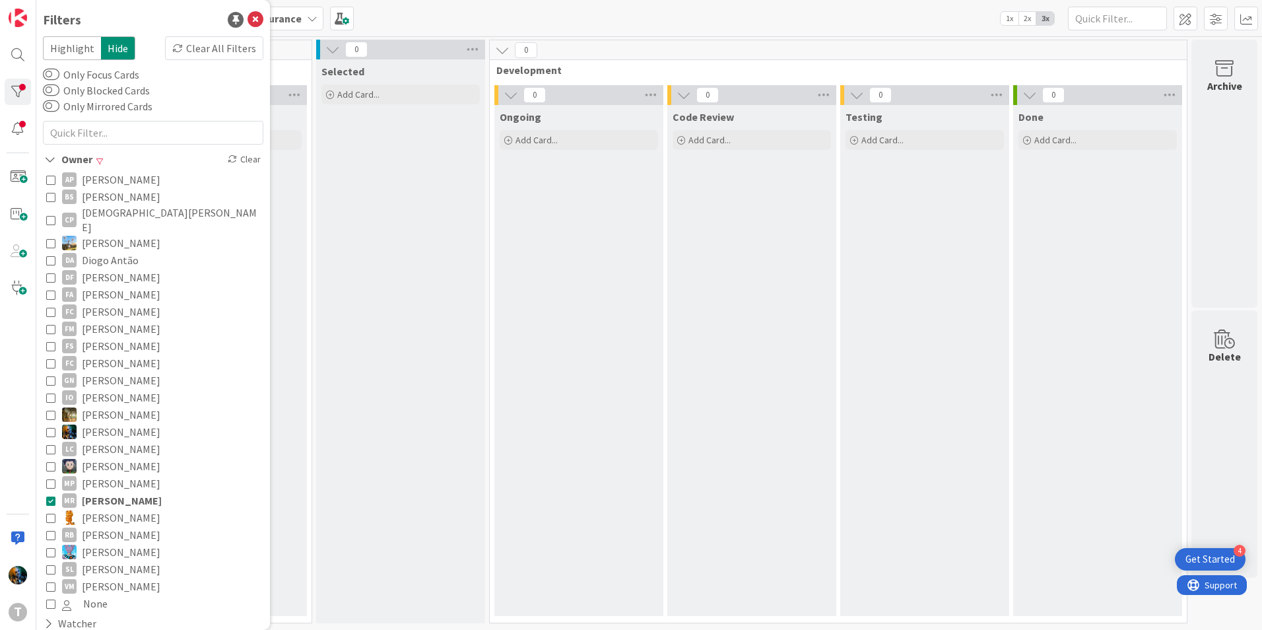
click at [48, 496] on icon at bounding box center [50, 500] width 9 height 9
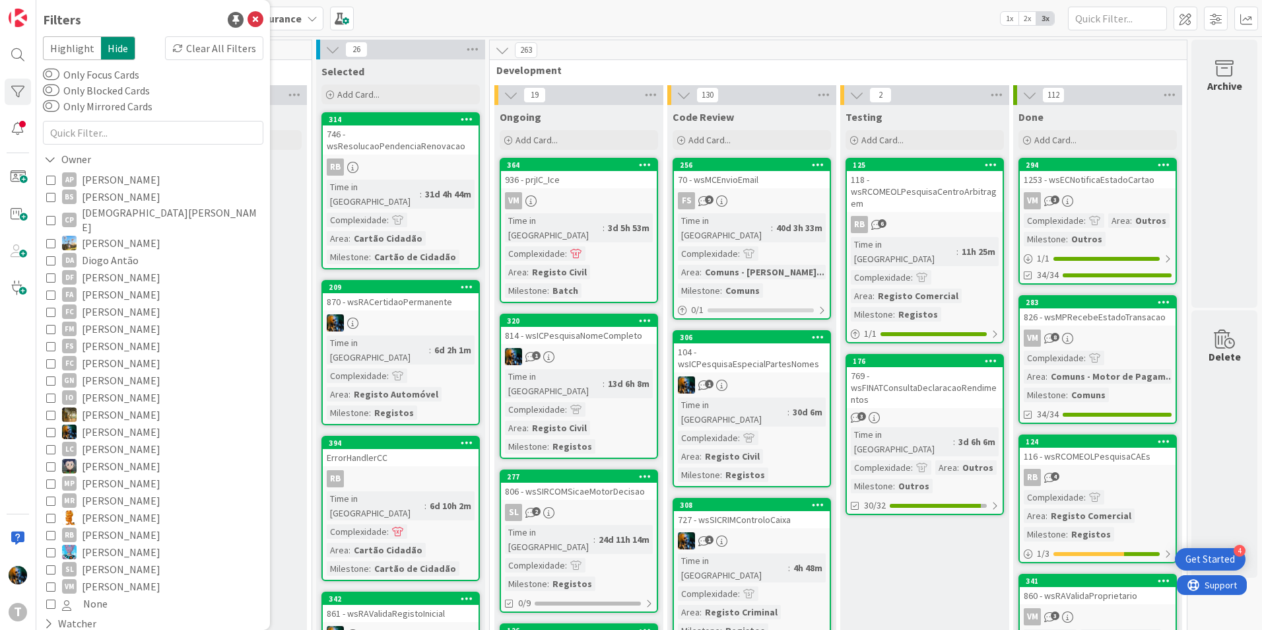
click at [50, 513] on icon at bounding box center [50, 517] width 9 height 9
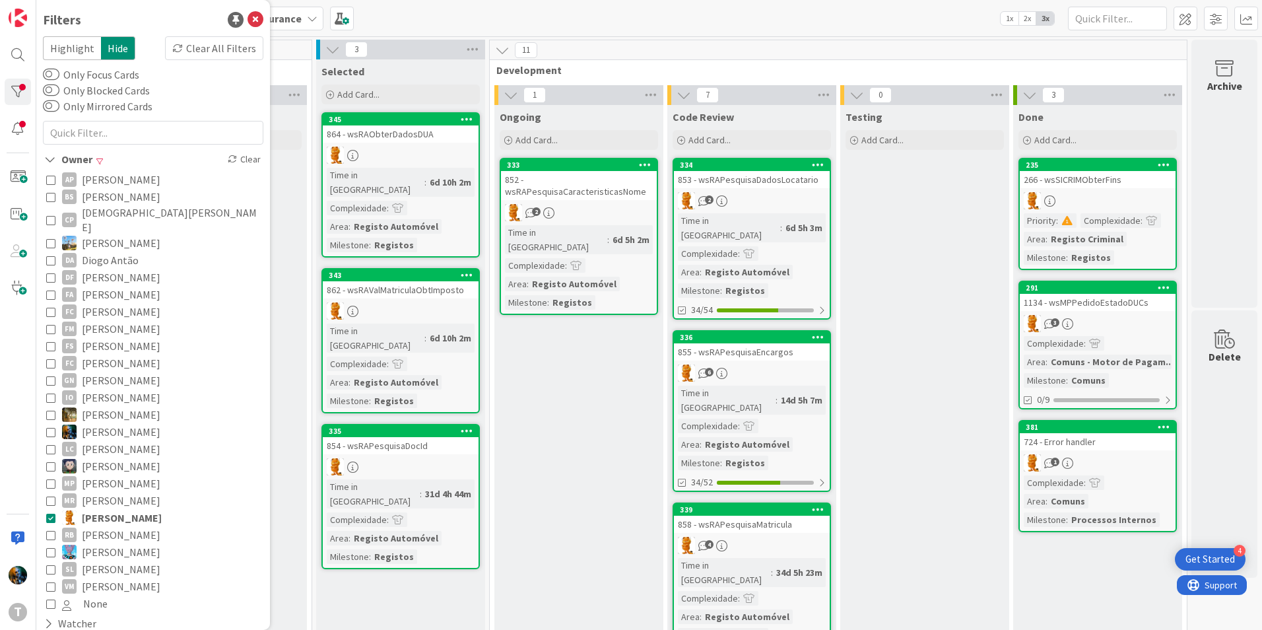
click at [50, 513] on icon at bounding box center [50, 517] width 9 height 9
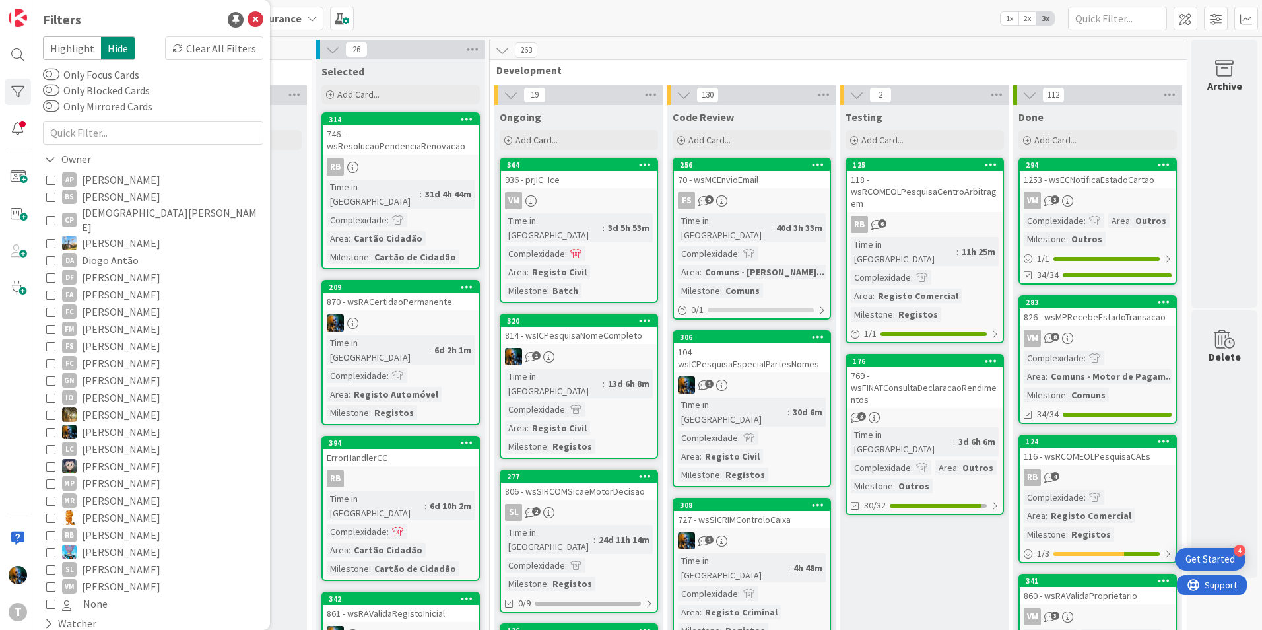
click at [51, 530] on icon at bounding box center [50, 534] width 9 height 9
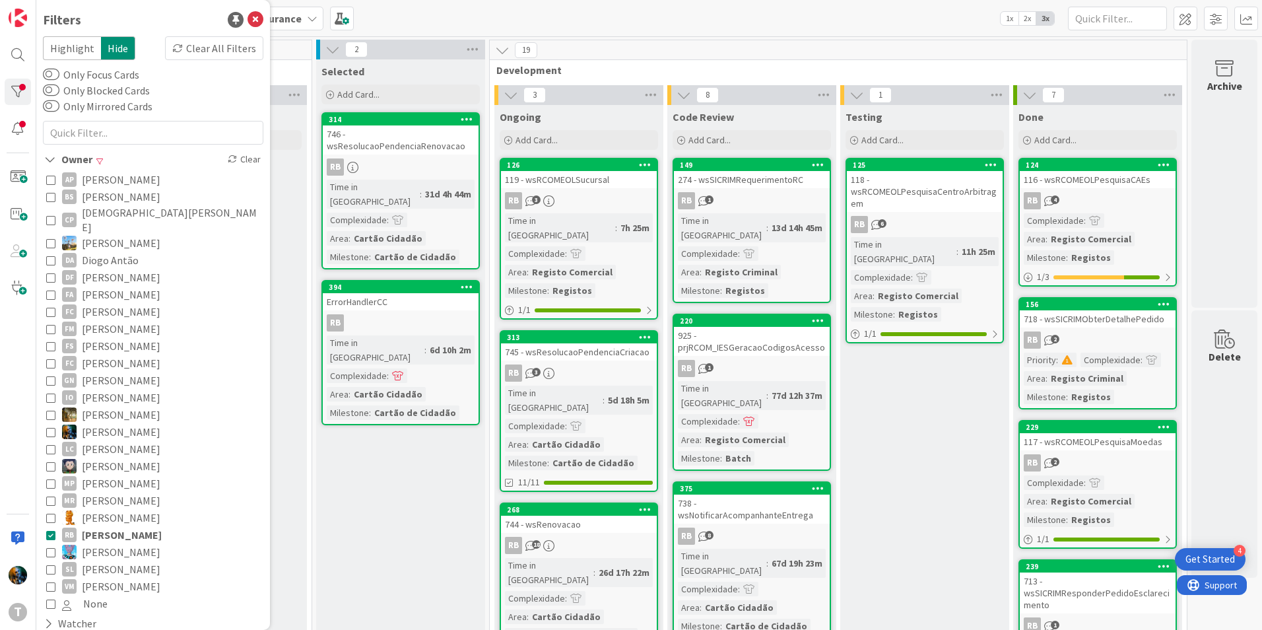
click at [50, 530] on icon at bounding box center [50, 534] width 9 height 9
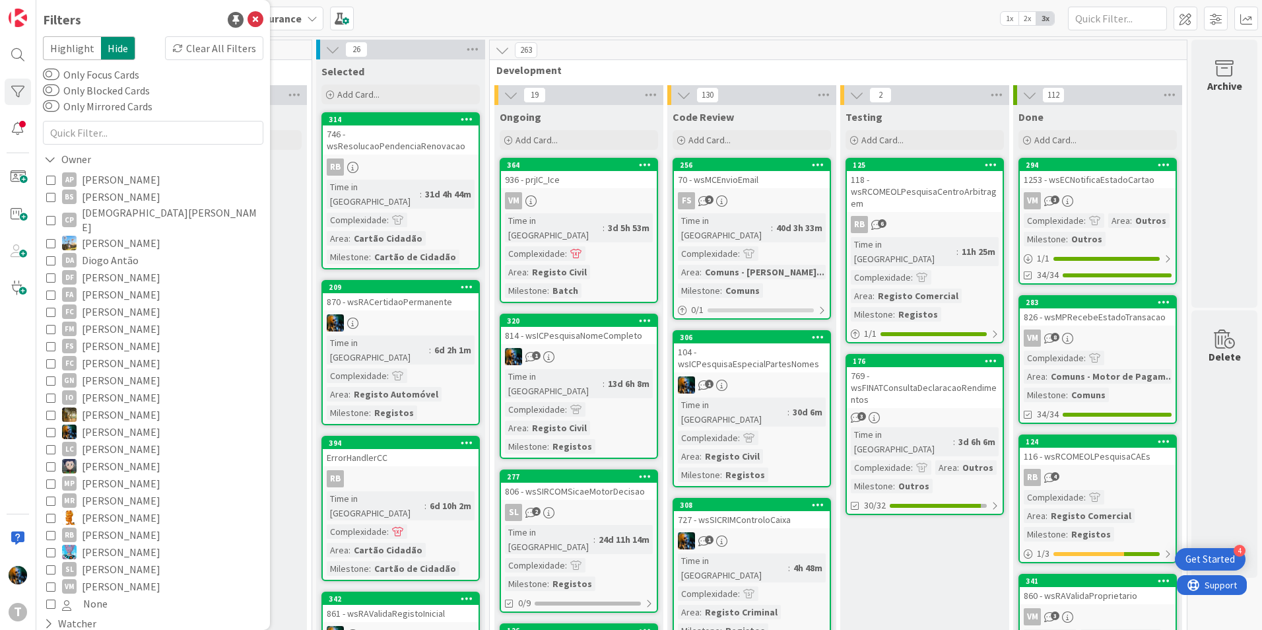
click at [49, 564] on icon at bounding box center [50, 568] width 9 height 9
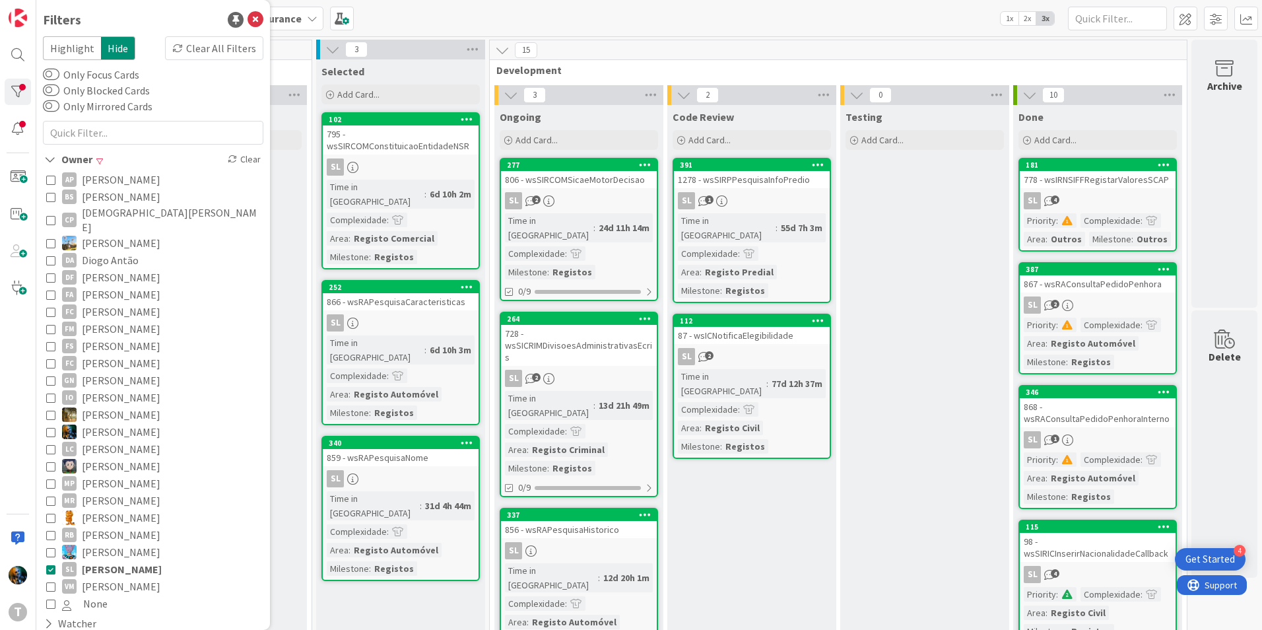
click at [49, 564] on icon at bounding box center [50, 568] width 9 height 9
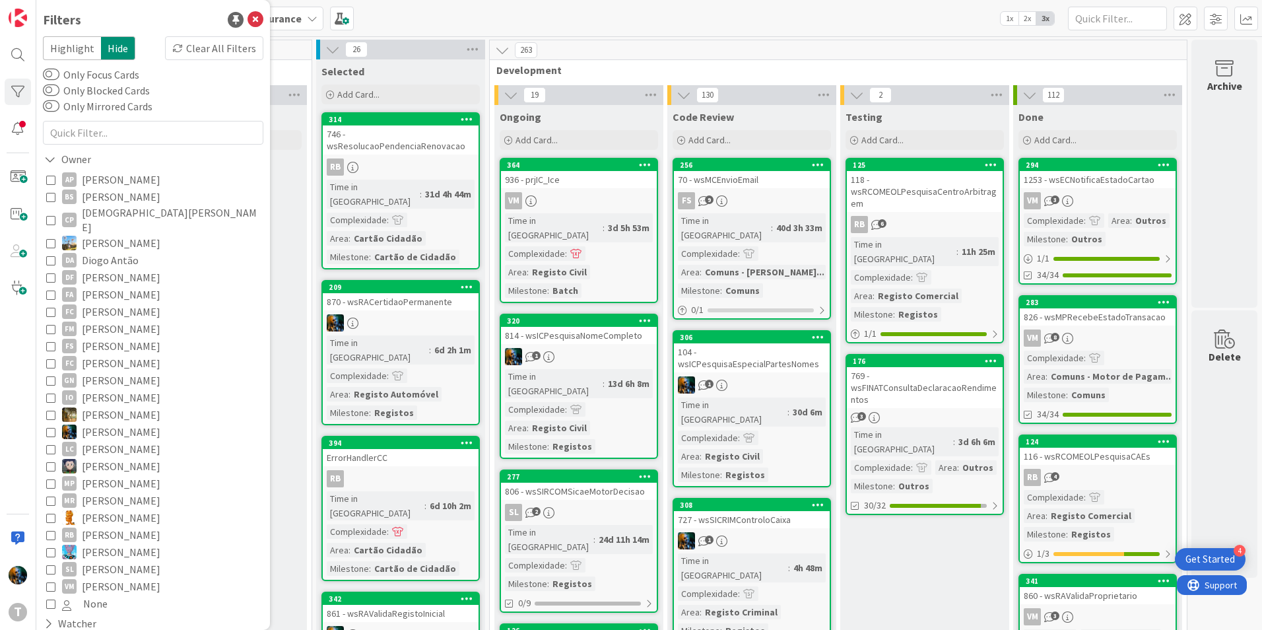
click at [49, 564] on icon at bounding box center [50, 568] width 9 height 9
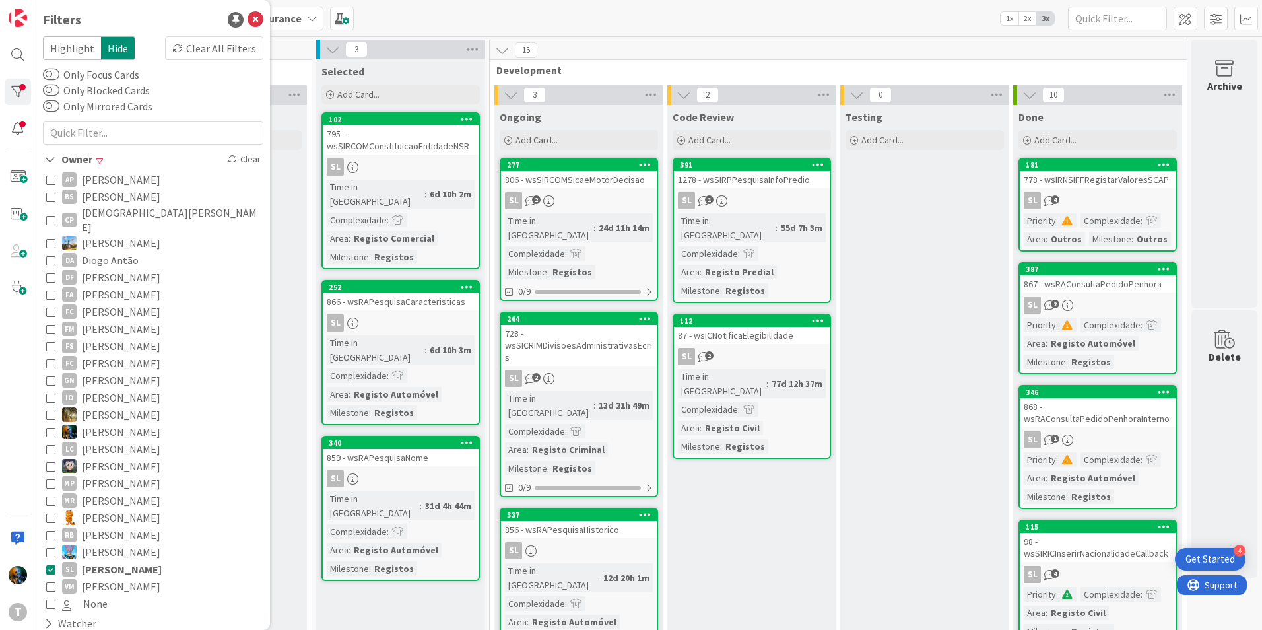
click at [49, 564] on icon at bounding box center [50, 568] width 9 height 9
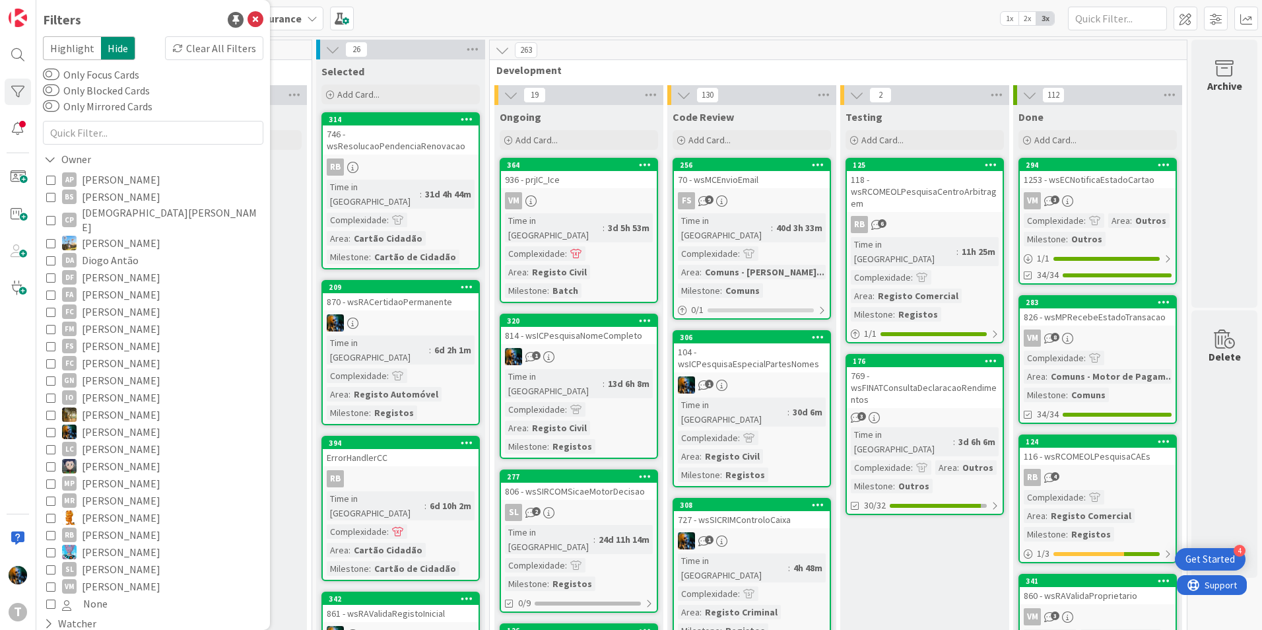
click at [53, 581] on icon at bounding box center [50, 585] width 9 height 9
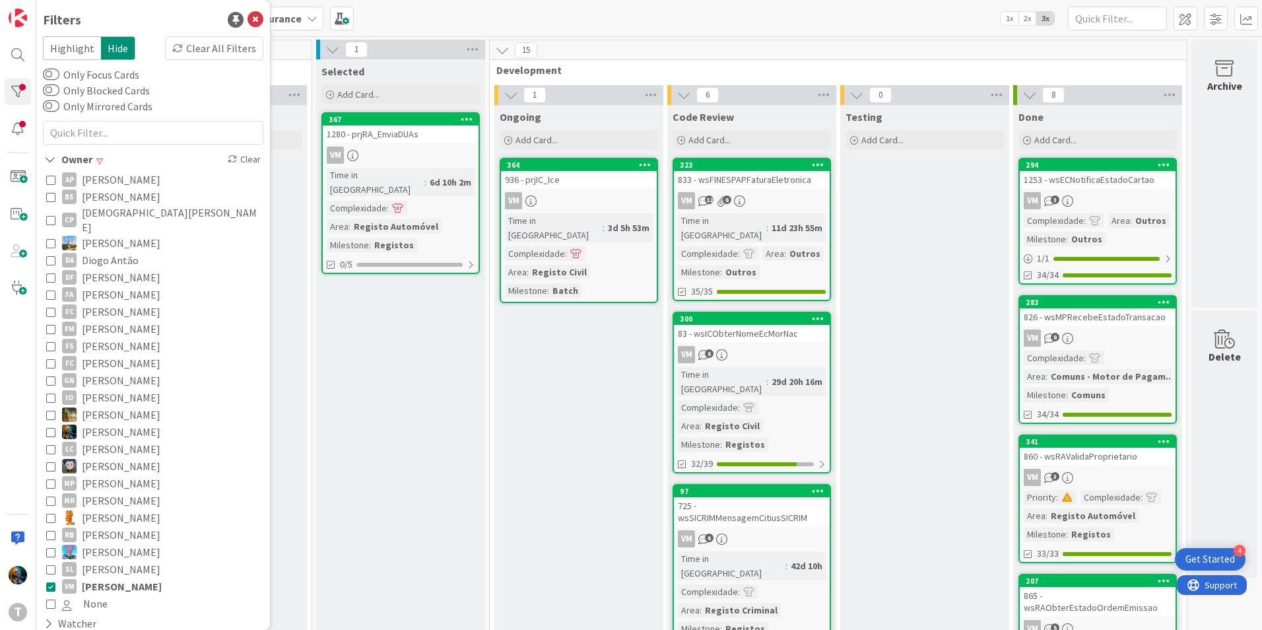
click at [53, 581] on icon at bounding box center [50, 585] width 9 height 9
